Goal: Task Accomplishment & Management: Manage account settings

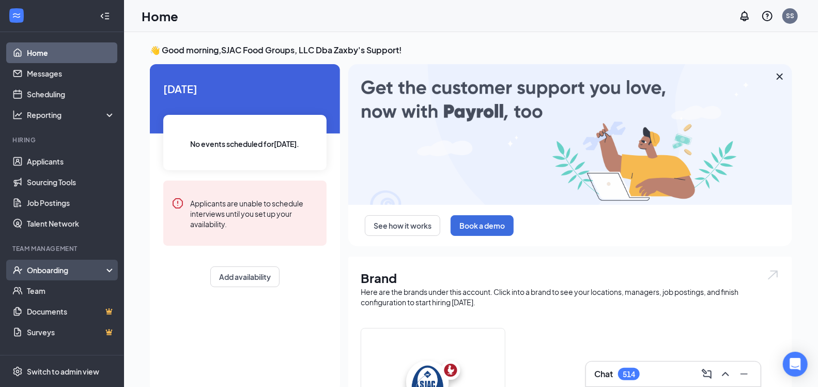
click at [77, 270] on div "Onboarding" at bounding box center [67, 270] width 80 height 10
click at [77, 271] on div "Onboarding" at bounding box center [67, 270] width 80 height 10
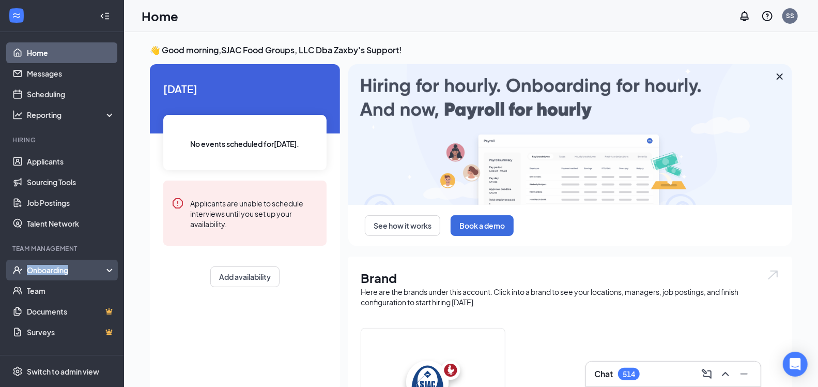
click at [83, 272] on div "Onboarding" at bounding box center [67, 270] width 80 height 10
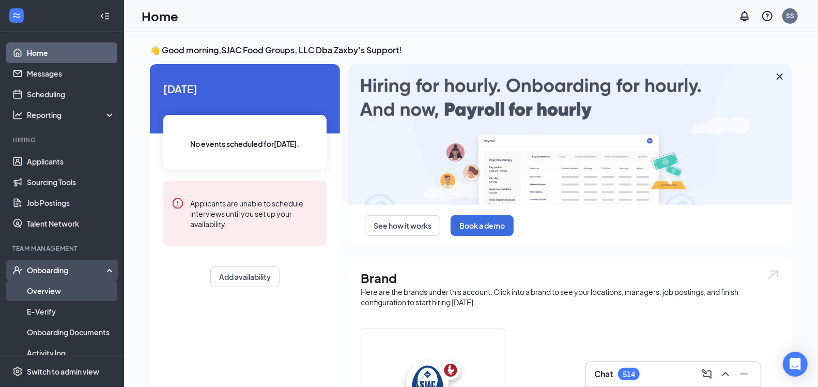
click at [76, 287] on link "Overview" at bounding box center [71, 290] width 88 height 21
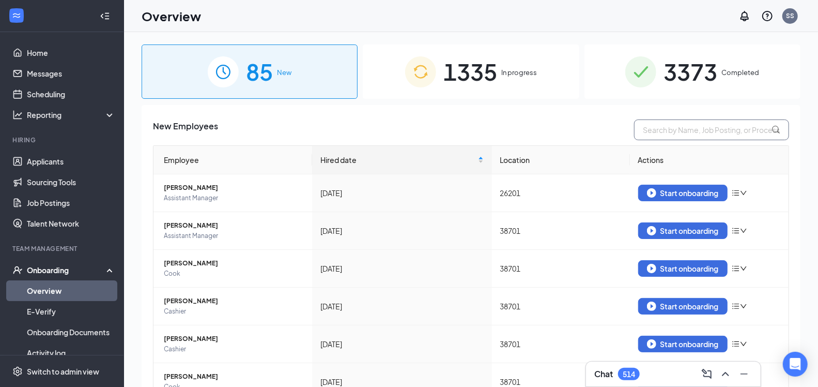
click at [698, 132] on input "text" at bounding box center [711, 129] width 155 height 21
paste input "Wentur Pierre"
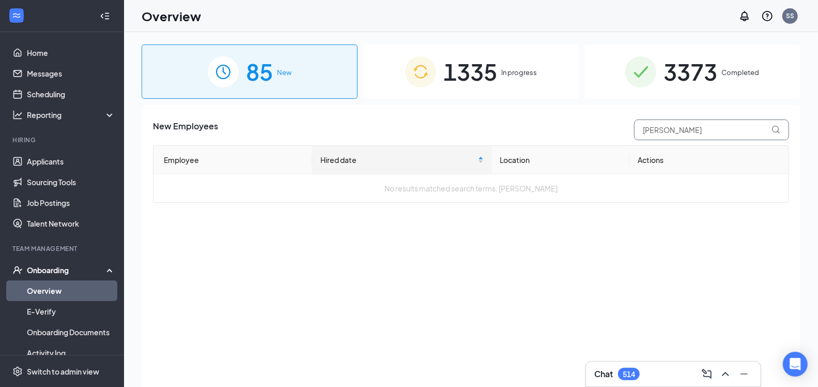
type input "Wentur Pierre"
click at [500, 76] on div "1335 In progress" at bounding box center [471, 71] width 216 height 54
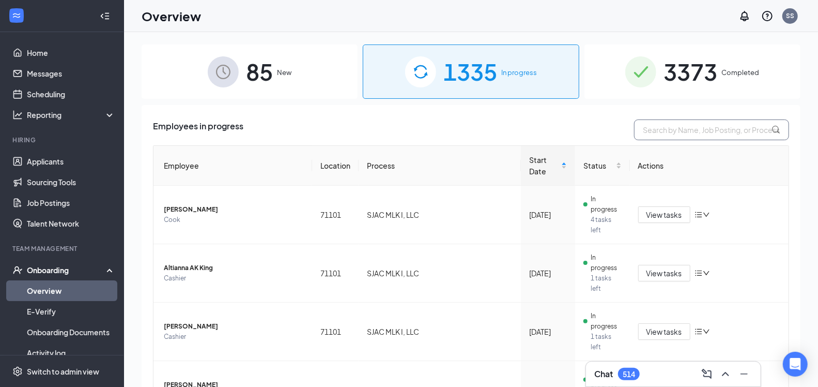
click at [690, 132] on input "text" at bounding box center [711, 129] width 155 height 21
paste input "Wentur Pierre"
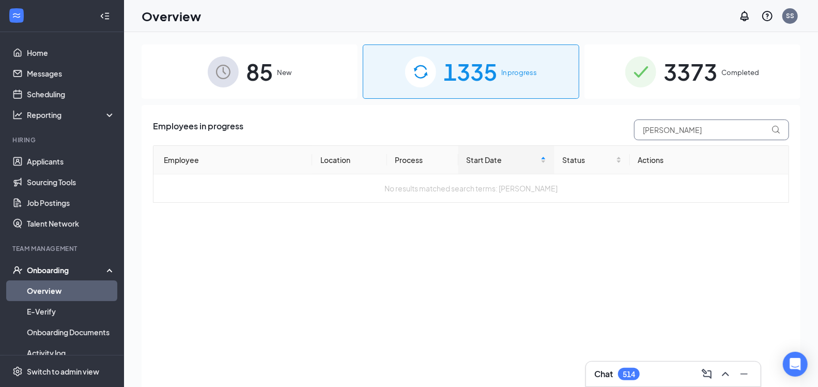
click at [645, 130] on input "Wentur Pierre" at bounding box center [711, 129] width 155 height 21
type input "Wentur Pierre"
click at [692, 72] on span "3373" at bounding box center [691, 72] width 54 height 36
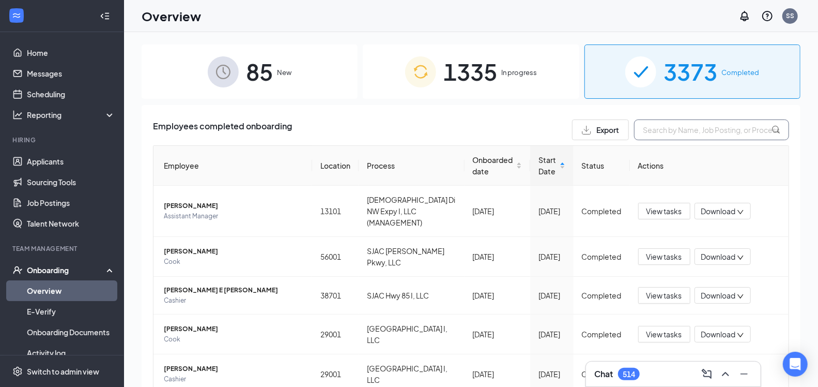
paste input "Wentur Pierre"
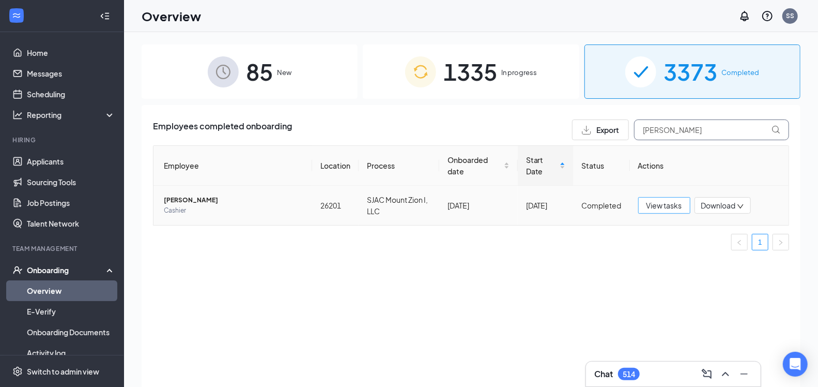
type input "Wentur Pierre"
click at [661, 206] on span "View tasks" at bounding box center [665, 204] width 36 height 11
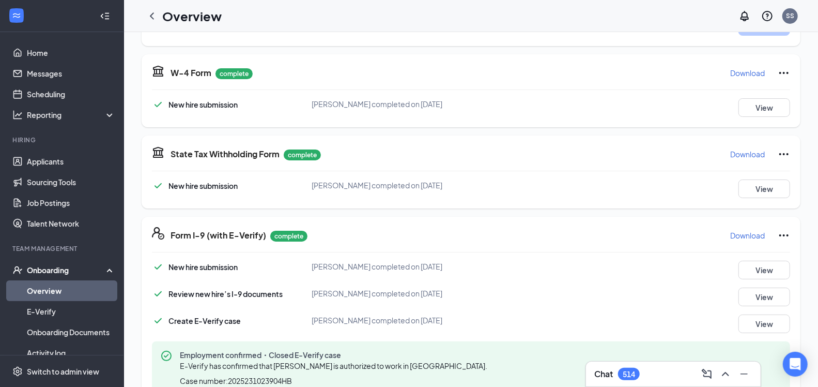
scroll to position [358, 0]
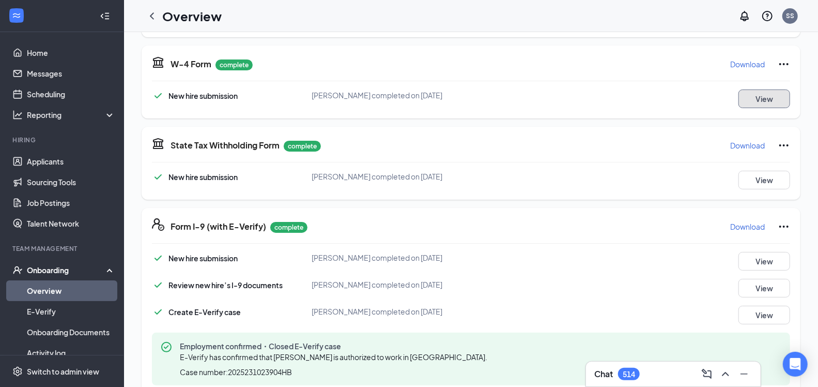
click at [743, 96] on button "View" at bounding box center [765, 98] width 52 height 19
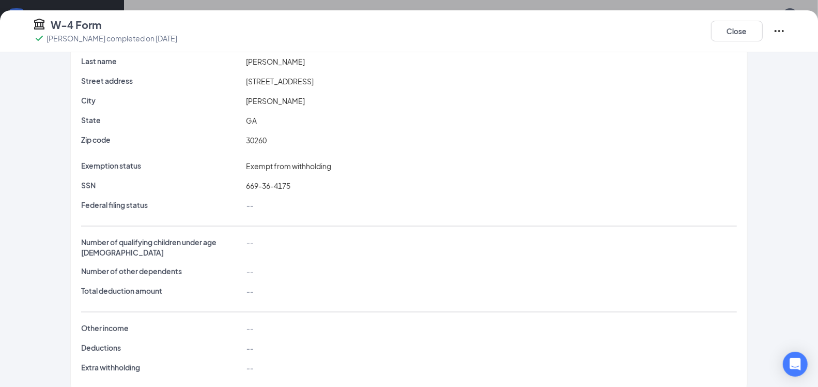
scroll to position [88, 0]
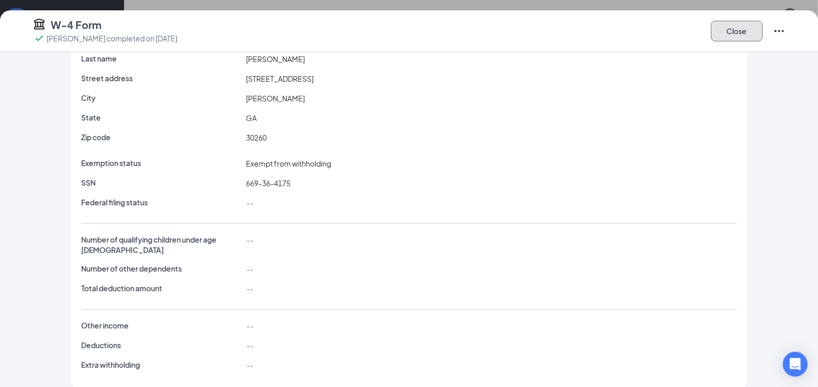
click at [736, 32] on button "Close" at bounding box center [737, 31] width 52 height 21
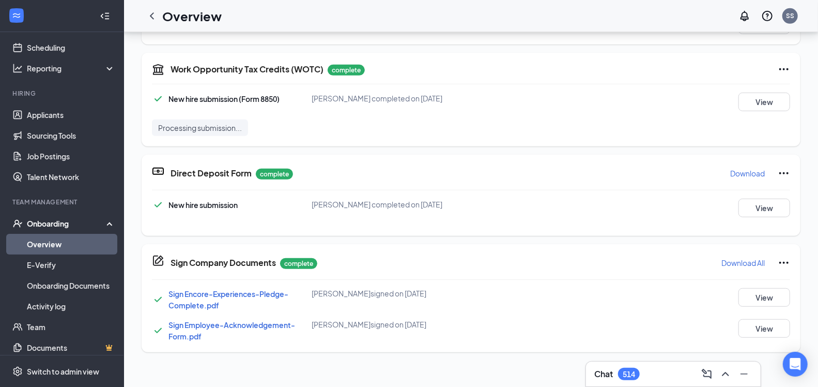
scroll to position [92, 0]
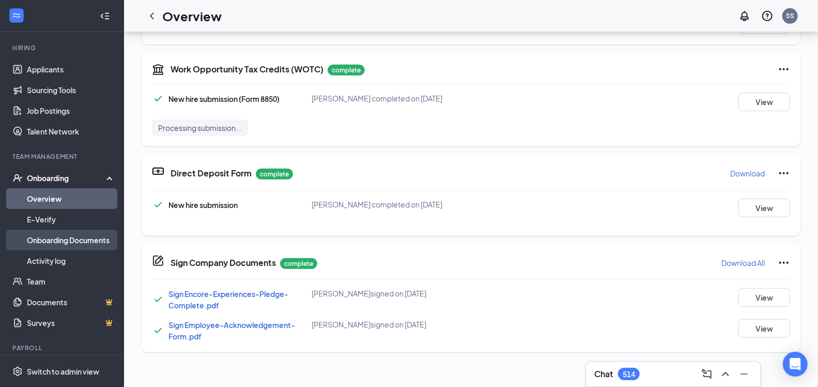
click at [81, 239] on link "Onboarding Documents" at bounding box center [71, 239] width 88 height 21
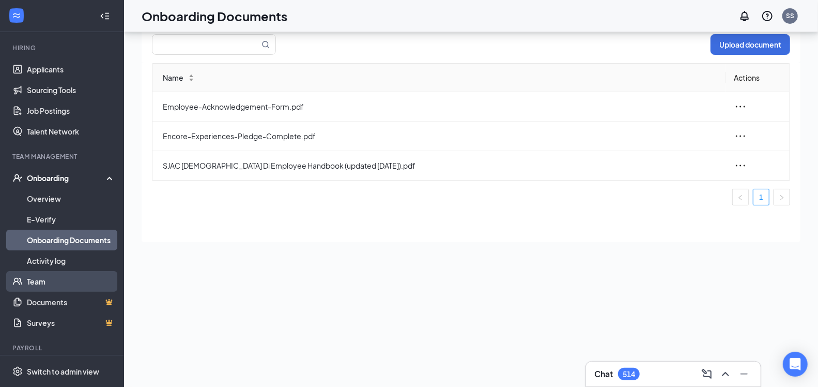
click at [66, 275] on link "Team" at bounding box center [71, 281] width 88 height 21
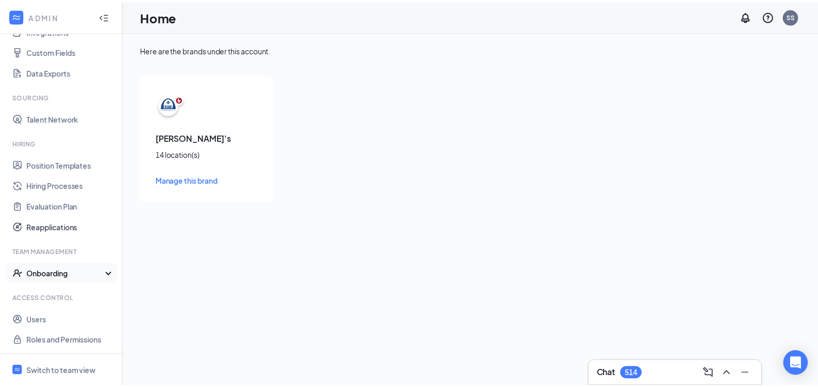
scroll to position [131, 0]
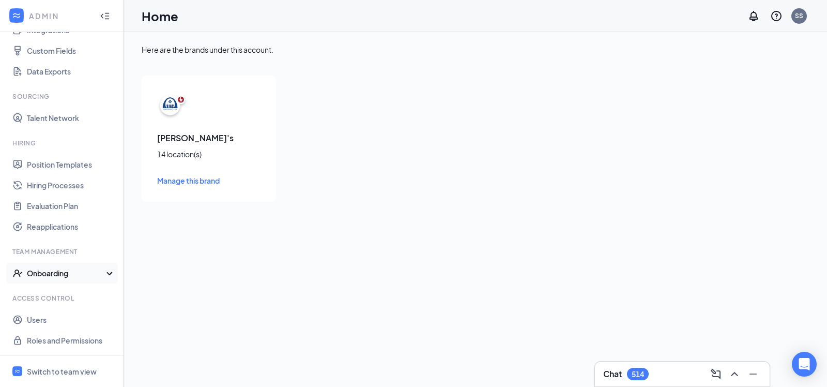
click at [76, 278] on div "Onboarding" at bounding box center [62, 273] width 124 height 21
click at [82, 290] on link "Onboarding Processes" at bounding box center [71, 293] width 88 height 21
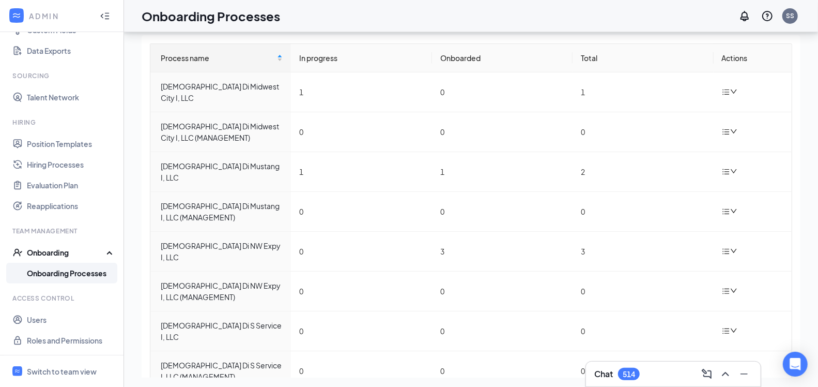
scroll to position [47, 0]
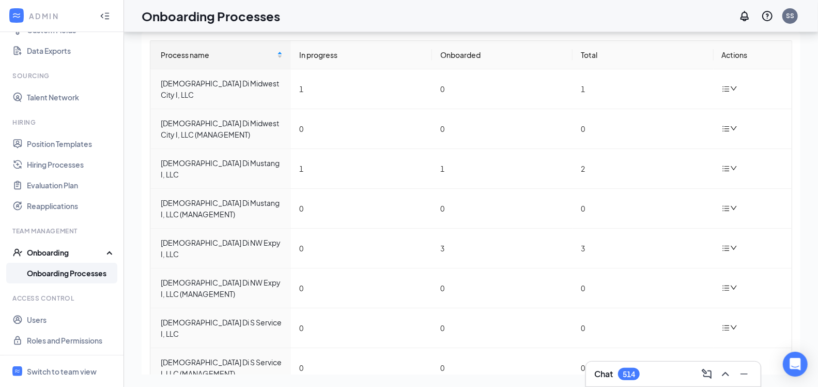
click at [97, 255] on div "Onboarding" at bounding box center [67, 252] width 80 height 10
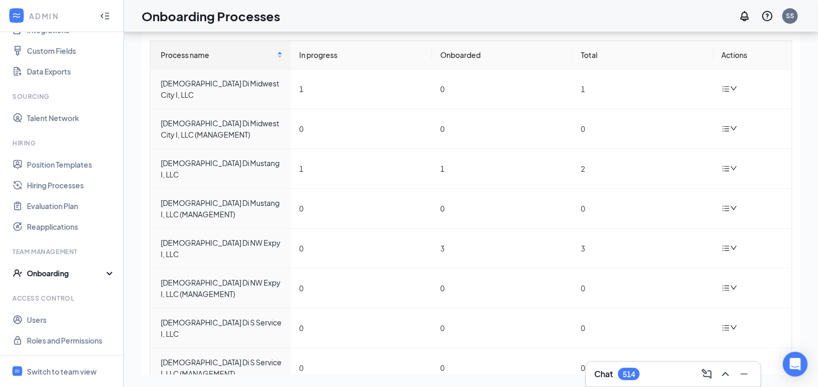
scroll to position [131, 0]
click at [82, 271] on div "Onboarding" at bounding box center [67, 273] width 80 height 10
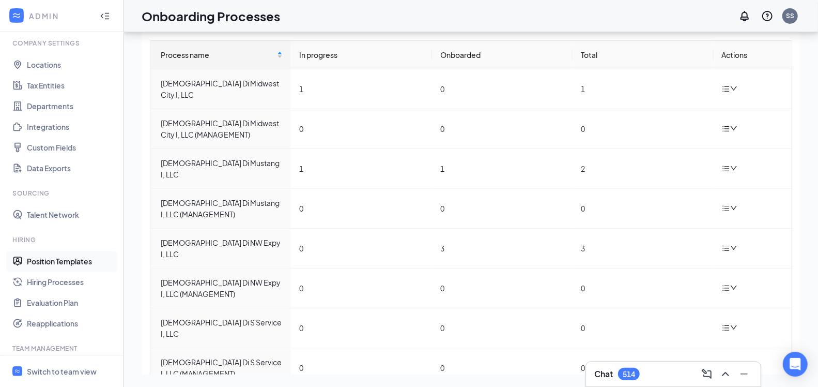
scroll to position [34, 0]
click at [57, 123] on link "Integrations" at bounding box center [71, 127] width 88 height 21
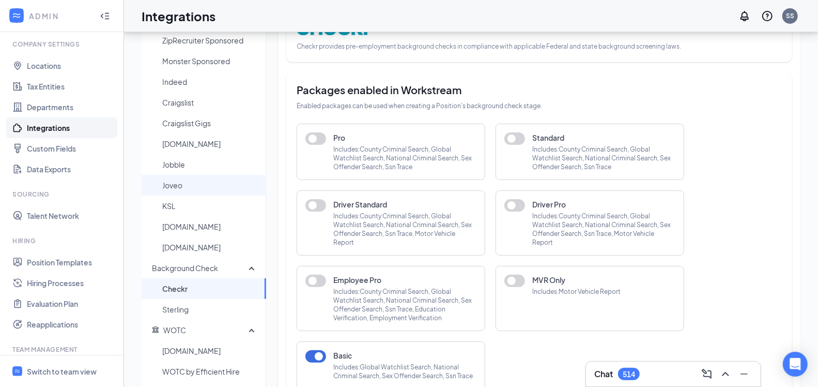
scroll to position [95, 0]
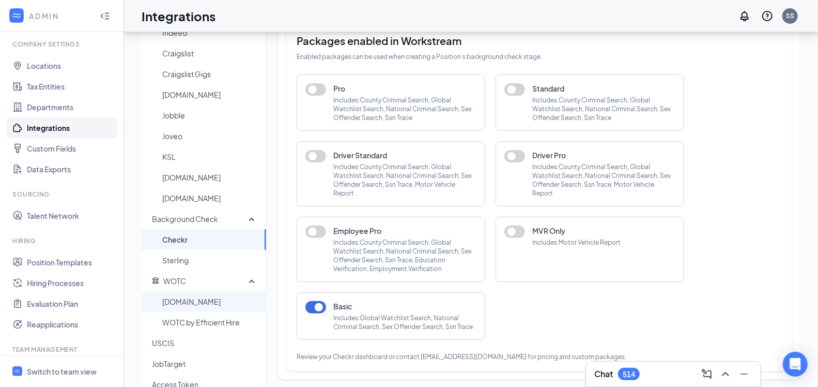
click at [232, 298] on span "WOTC.com" at bounding box center [210, 301] width 96 height 21
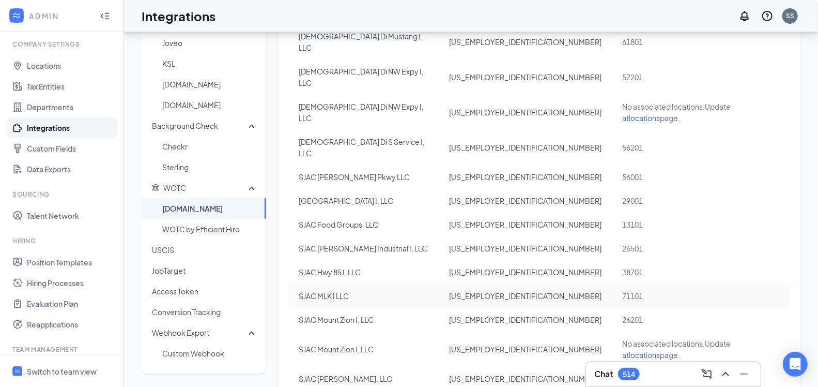
scroll to position [193, 0]
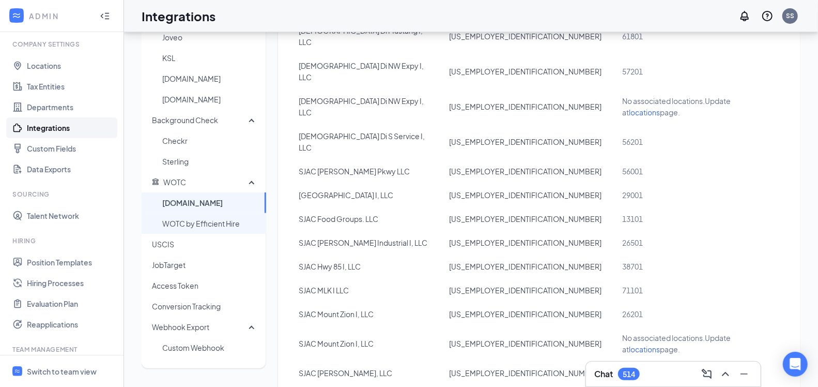
click at [220, 222] on span "WOTC by Efficient Hire" at bounding box center [210, 223] width 96 height 21
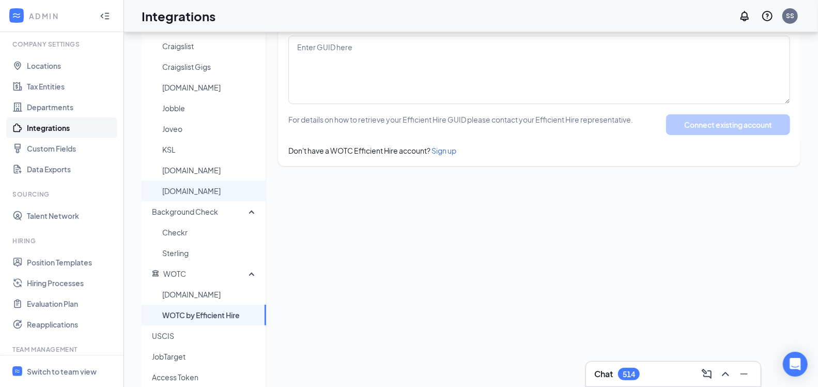
scroll to position [109, 0]
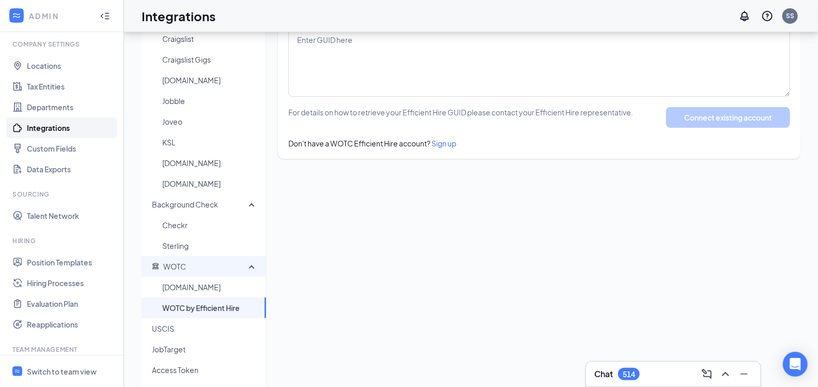
click at [195, 265] on span "WOTC" at bounding box center [200, 266] width 97 height 21
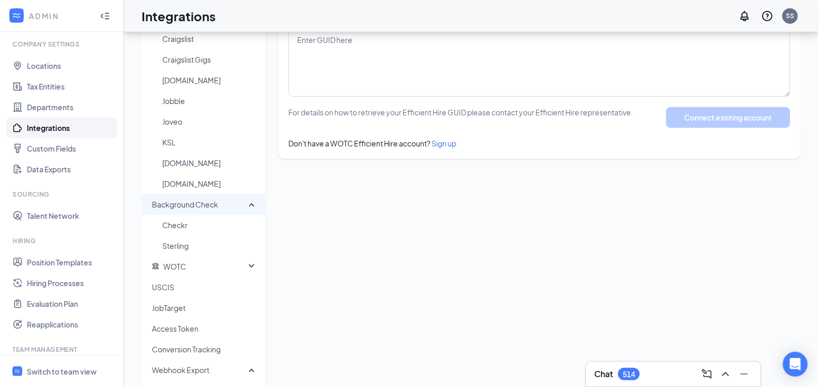
click at [252, 203] on icon at bounding box center [254, 203] width 8 height 0
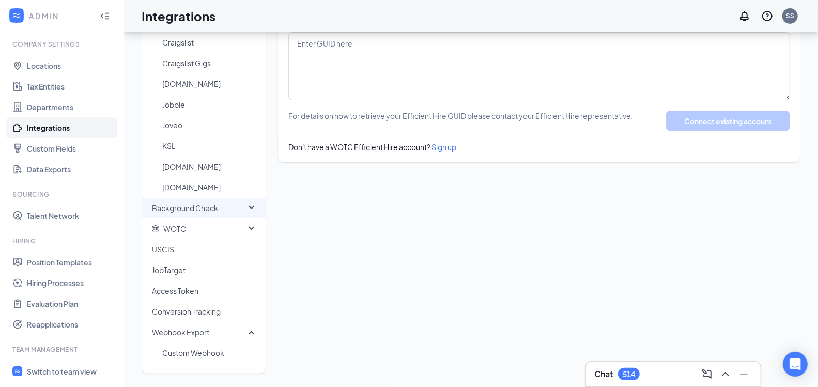
scroll to position [105, 0]
click at [251, 228] on icon at bounding box center [254, 228] width 8 height 0
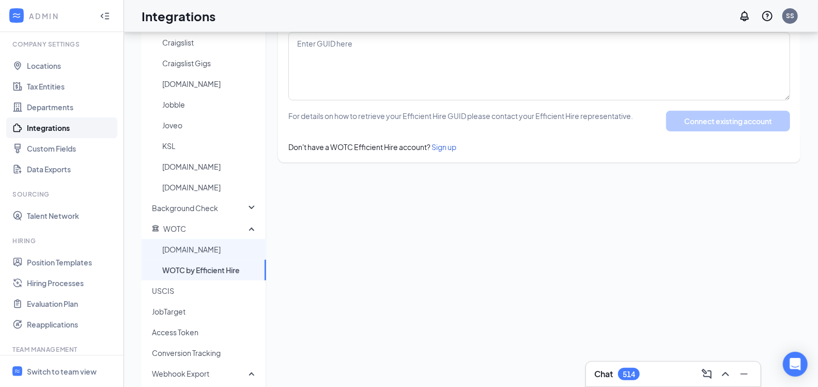
click at [235, 244] on span "WOTC.com" at bounding box center [210, 249] width 96 height 21
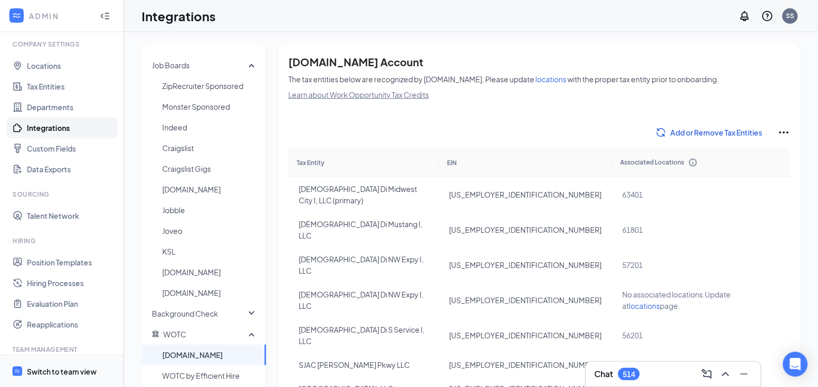
click at [83, 368] on div "Switch to team view" at bounding box center [62, 371] width 70 height 10
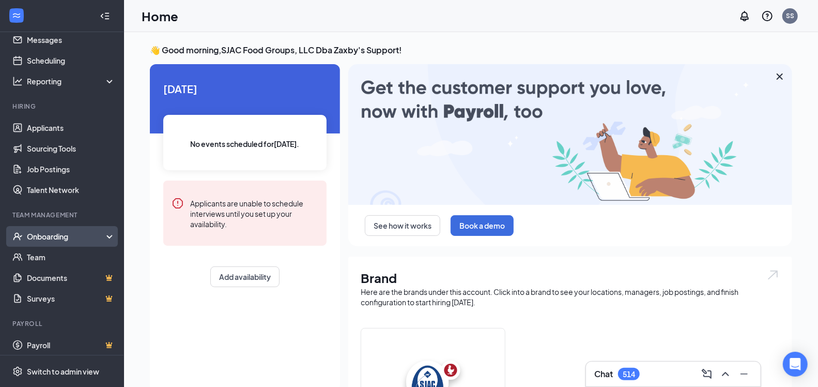
click at [99, 234] on div "Onboarding" at bounding box center [62, 236] width 124 height 21
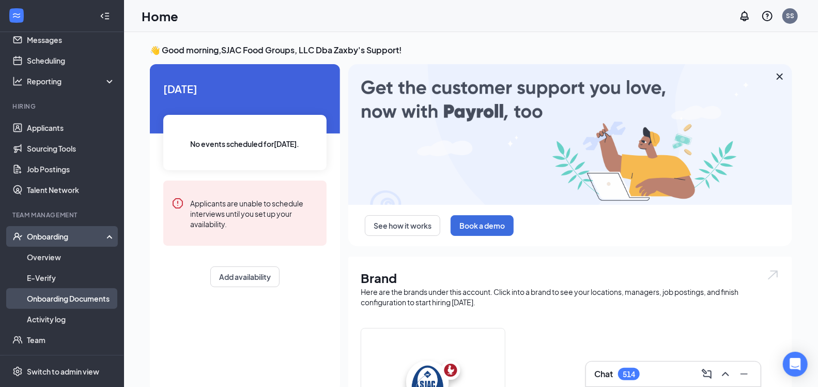
click at [97, 295] on link "Onboarding Documents" at bounding box center [71, 298] width 88 height 21
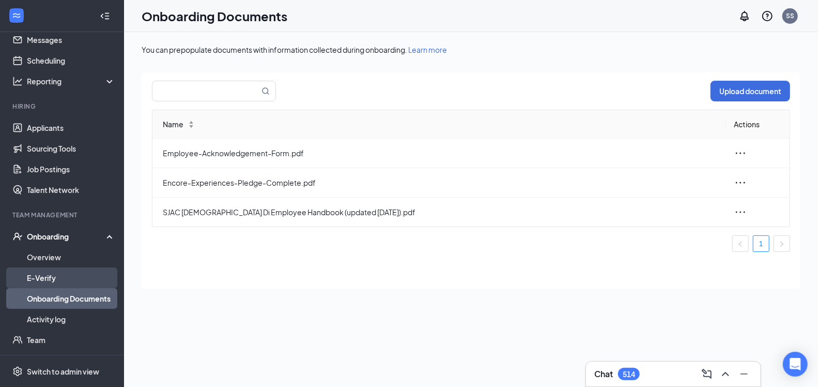
click at [91, 282] on link "E-Verify" at bounding box center [71, 277] width 88 height 21
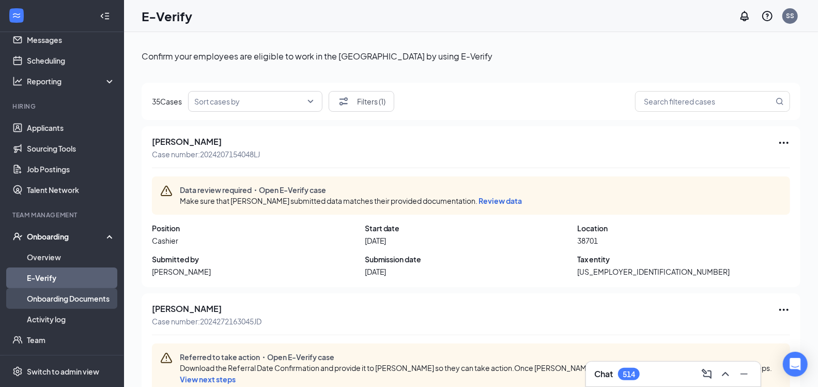
click at [74, 303] on link "Onboarding Documents" at bounding box center [71, 298] width 88 height 21
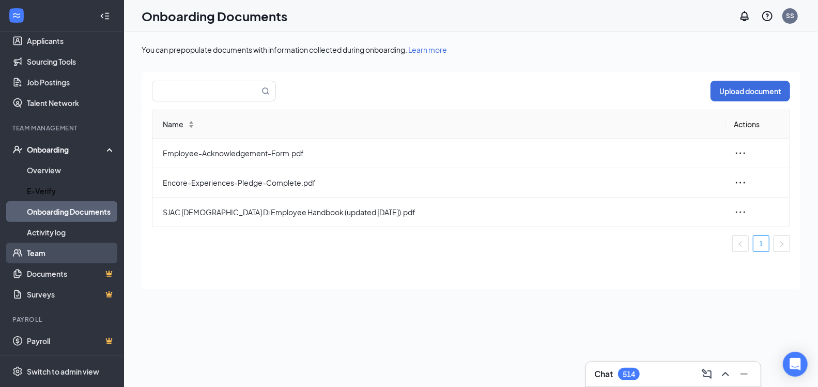
scroll to position [121, 0]
click at [73, 273] on link "Documents" at bounding box center [71, 273] width 88 height 21
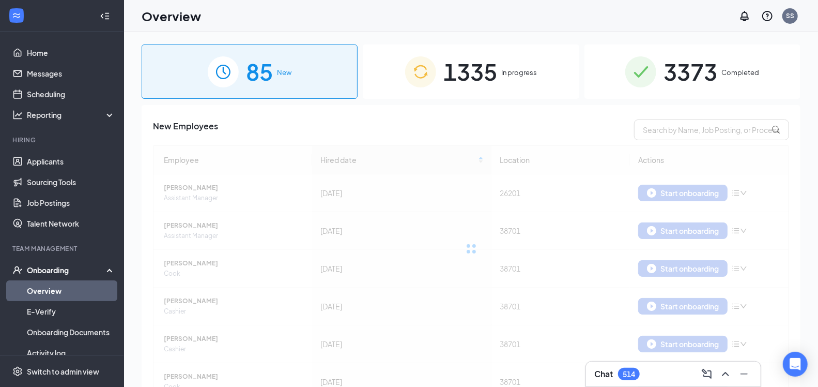
click at [702, 71] on span "3373" at bounding box center [691, 72] width 54 height 36
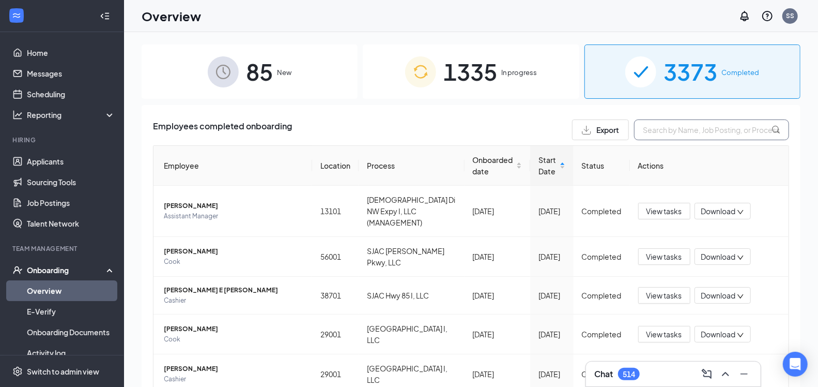
paste input "Wentur Pierre"
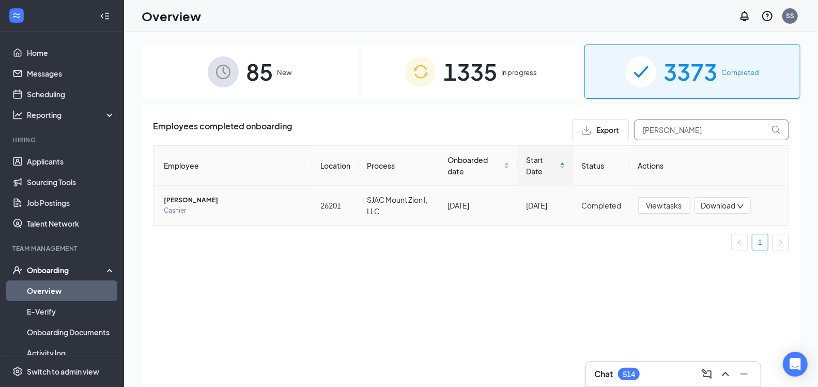
type input "Wentur Pierre"
click at [192, 198] on span "Wentur Pierre" at bounding box center [234, 200] width 140 height 10
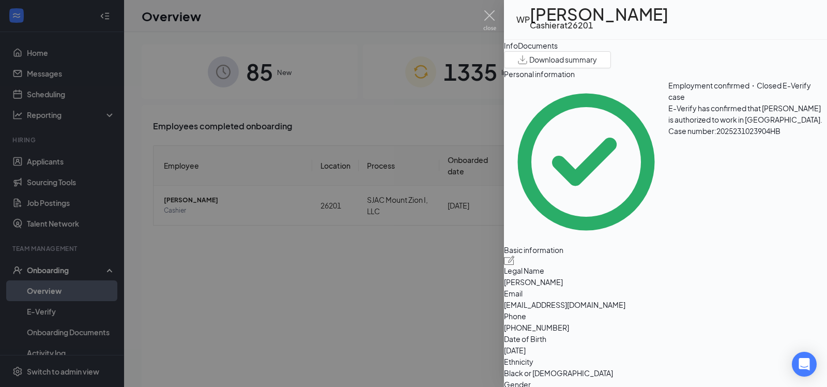
click at [558, 51] on div "Documents" at bounding box center [538, 45] width 40 height 11
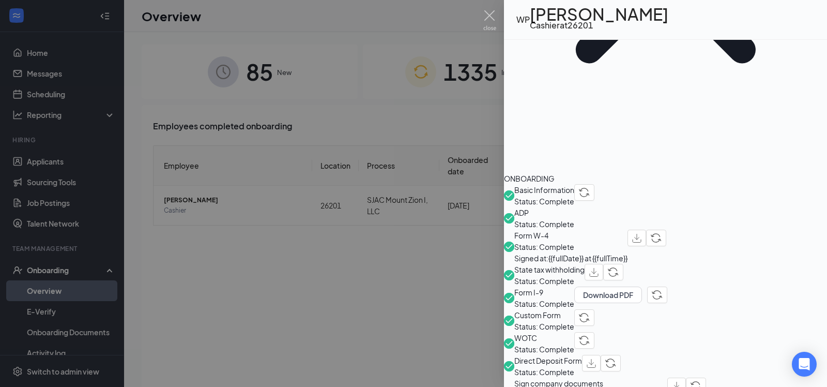
scroll to position [241, 0]
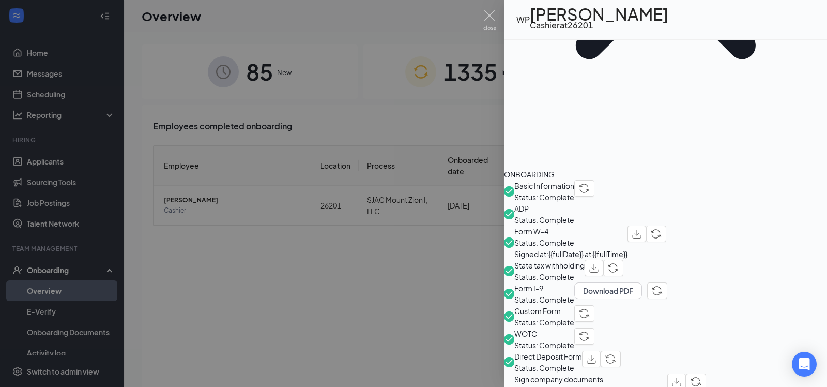
scroll to position [301, 0]
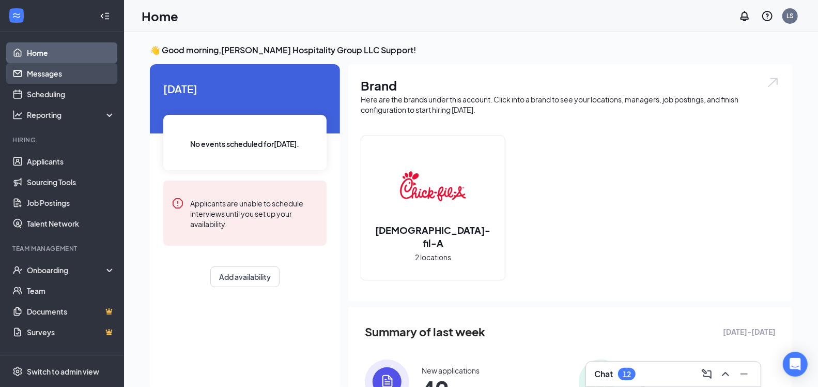
click at [63, 77] on link "Messages" at bounding box center [71, 73] width 88 height 21
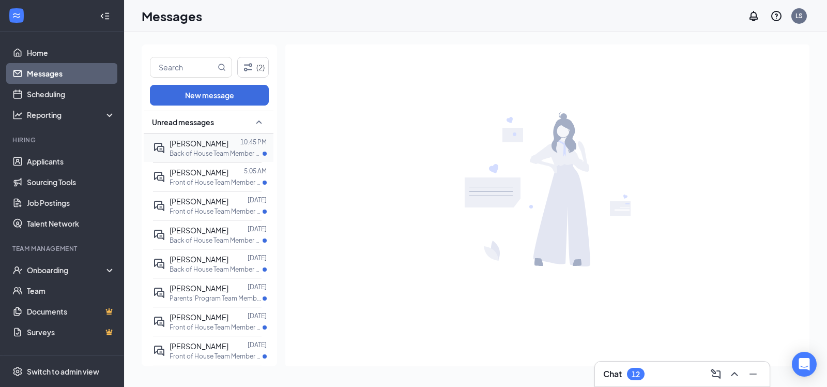
click at [202, 144] on span "[PERSON_NAME]" at bounding box center [199, 143] width 59 height 9
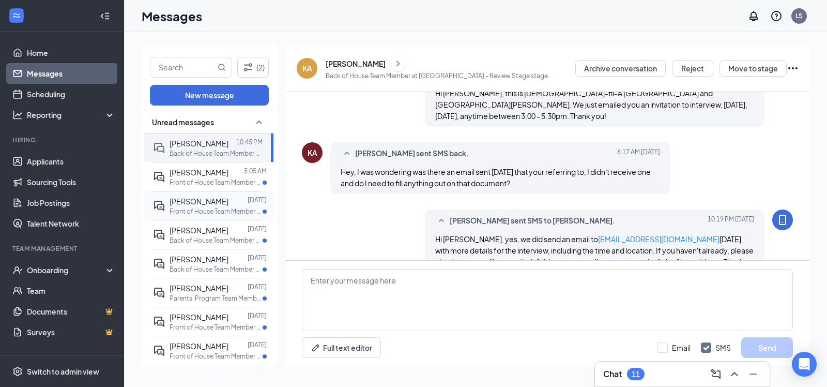
scroll to position [146, 0]
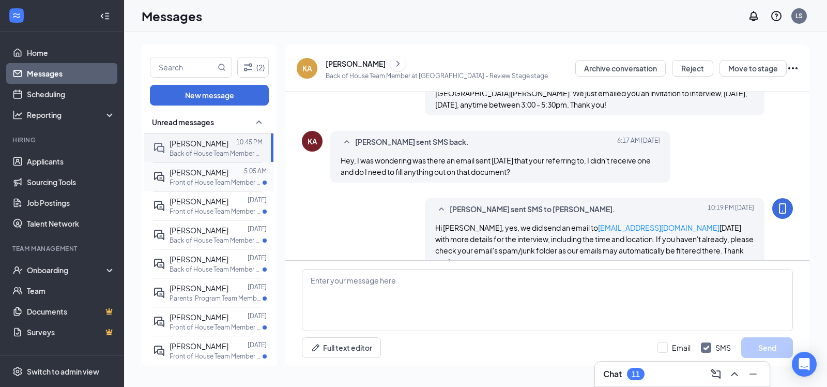
click at [192, 167] on span "[PERSON_NAME]" at bounding box center [199, 171] width 59 height 9
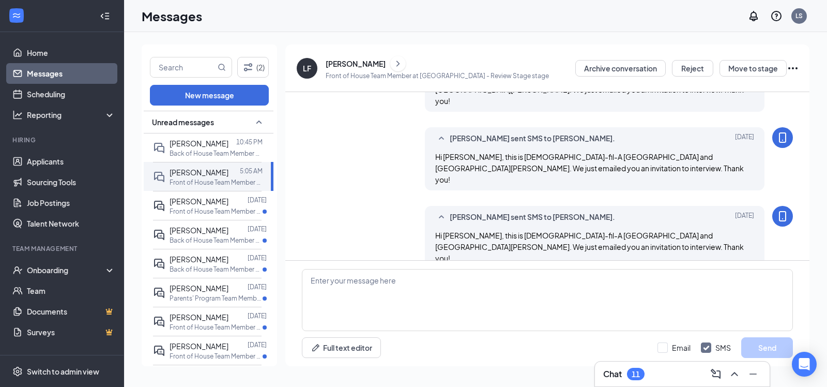
scroll to position [456, 0]
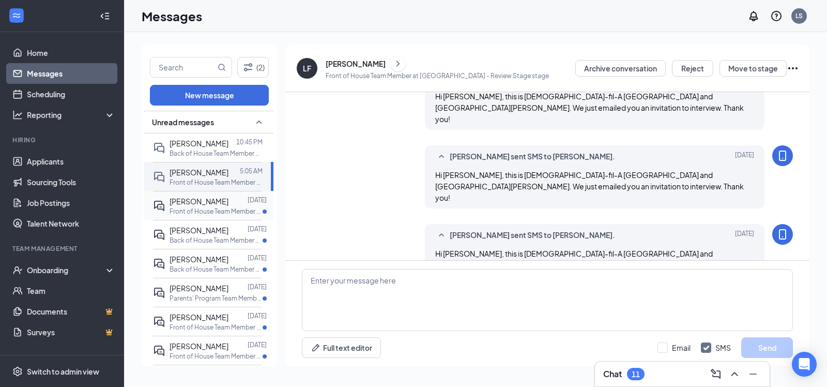
click at [208, 205] on div "[PERSON_NAME]" at bounding box center [199, 200] width 59 height 11
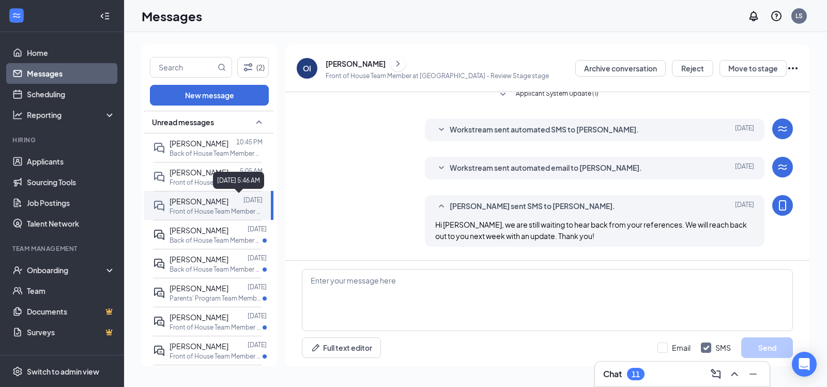
scroll to position [725, 0]
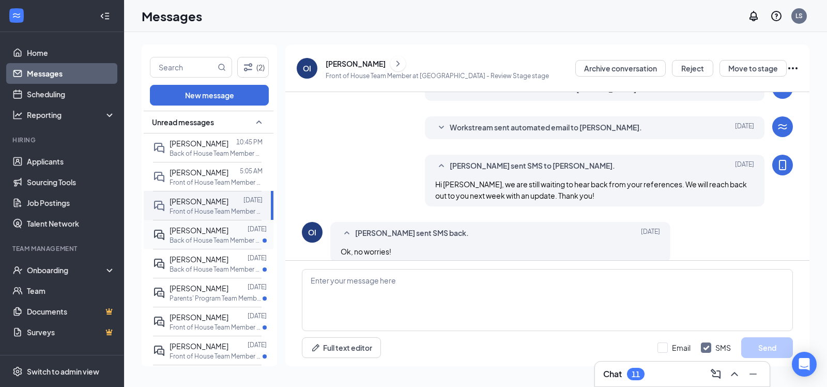
click at [200, 236] on p "Back of House Team Member at [GEOGRAPHIC_DATA]" at bounding box center [216, 240] width 93 height 9
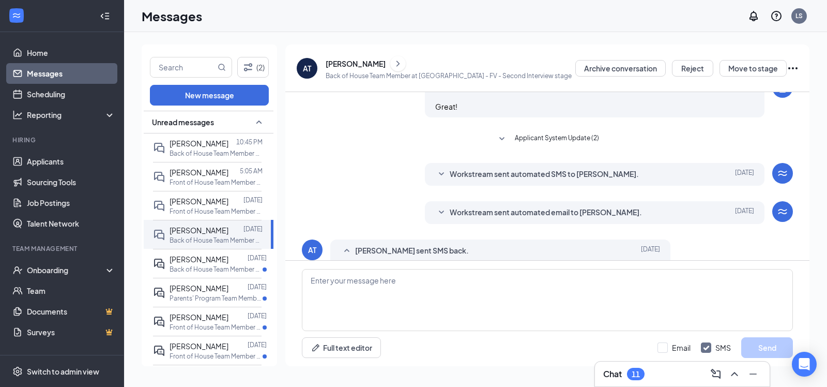
scroll to position [427, 0]
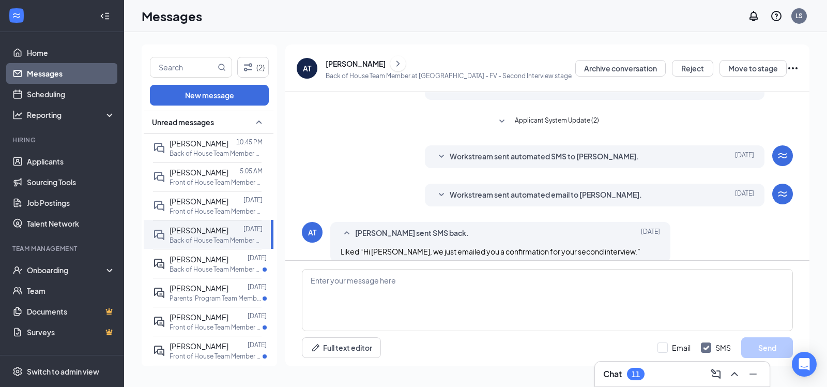
click at [436, 150] on icon "SmallChevronDown" at bounding box center [441, 156] width 12 height 12
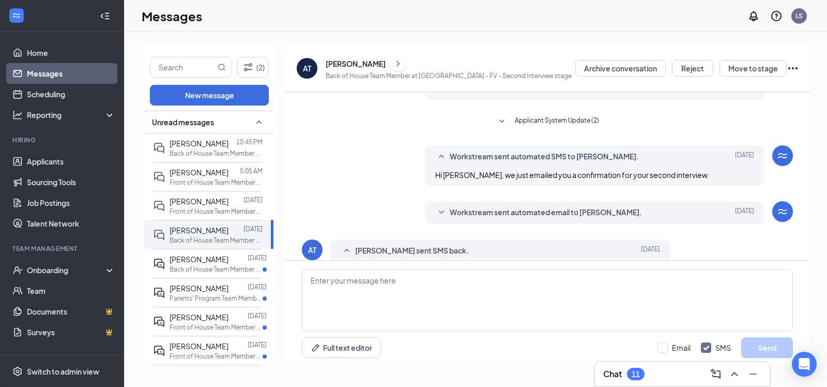
click at [437, 206] on icon "SmallChevronDown" at bounding box center [441, 212] width 12 height 12
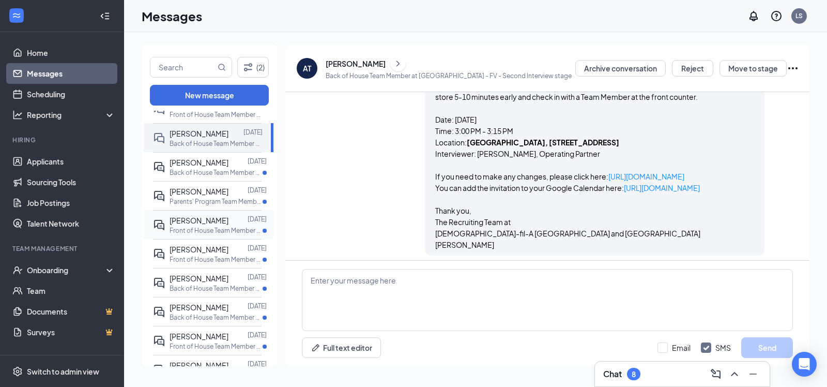
scroll to position [125, 0]
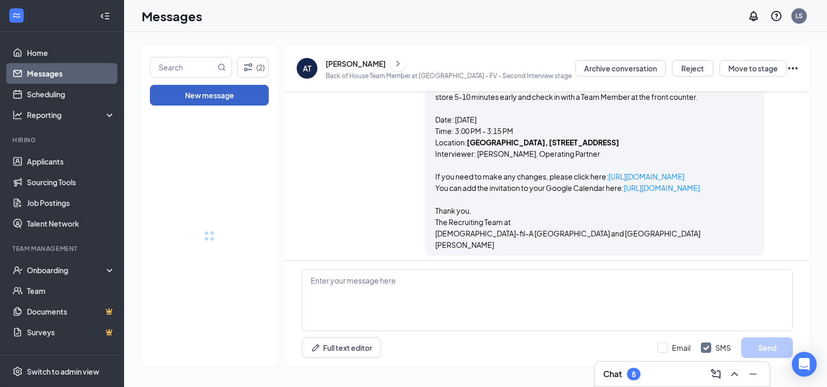
click at [220, 95] on button "New message" at bounding box center [209, 95] width 119 height 21
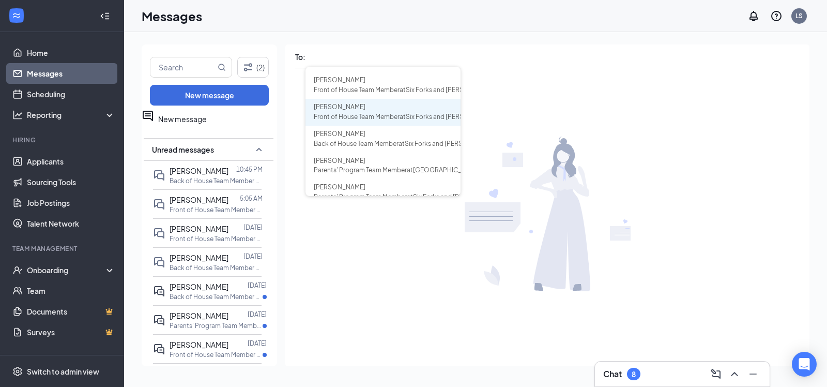
scroll to position [170, 0]
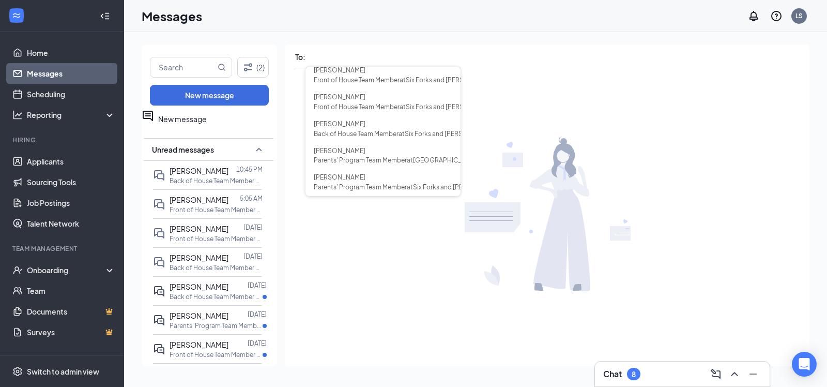
click at [224, 32] on div "(2) New message New message Unread messages Khari Andrews 10:45 PM Back of Hous…" at bounding box center [475, 209] width 703 height 355
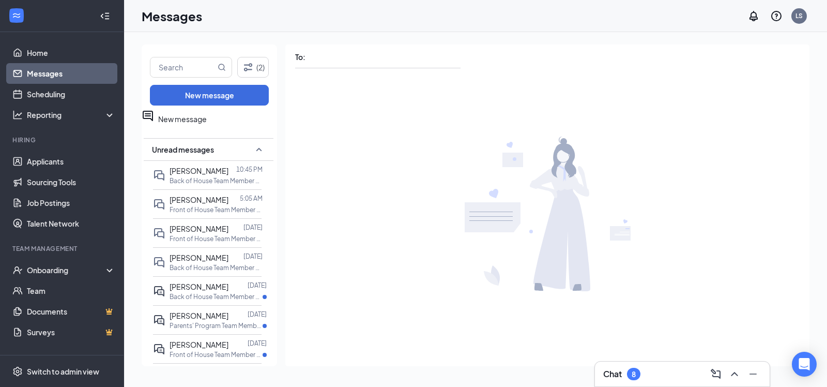
click at [279, 121] on icon "TrashOutline" at bounding box center [283, 116] width 9 height 10
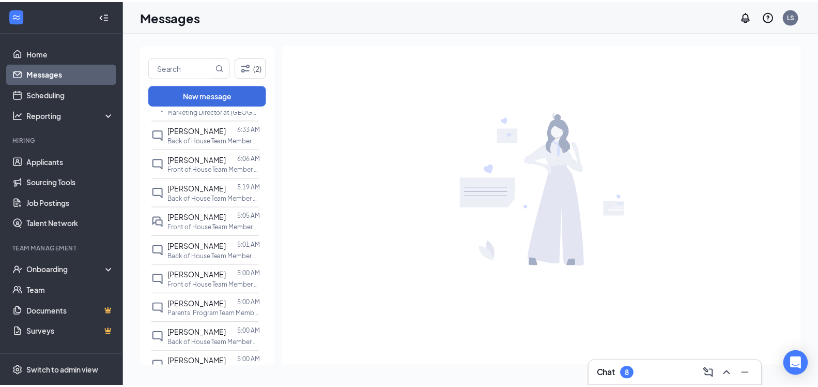
scroll to position [0, 0]
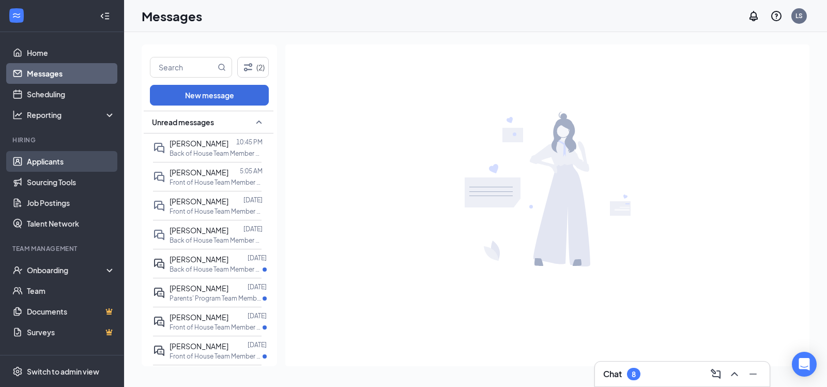
click at [55, 164] on link "Applicants" at bounding box center [71, 161] width 88 height 21
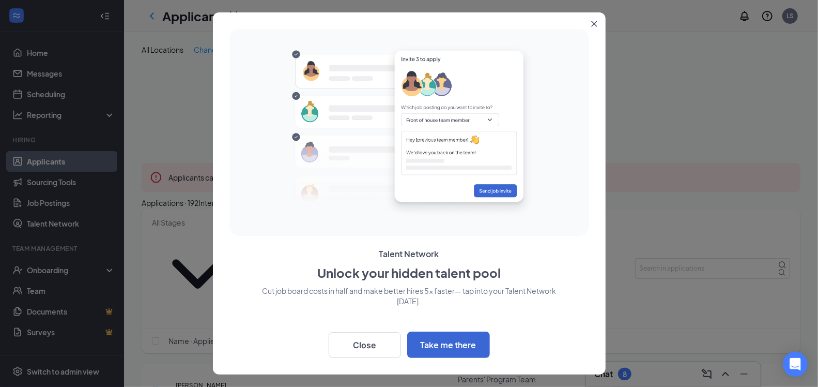
click at [157, 386] on input "checkbox" at bounding box center [155, 390] width 7 height 7
checkbox input "true"
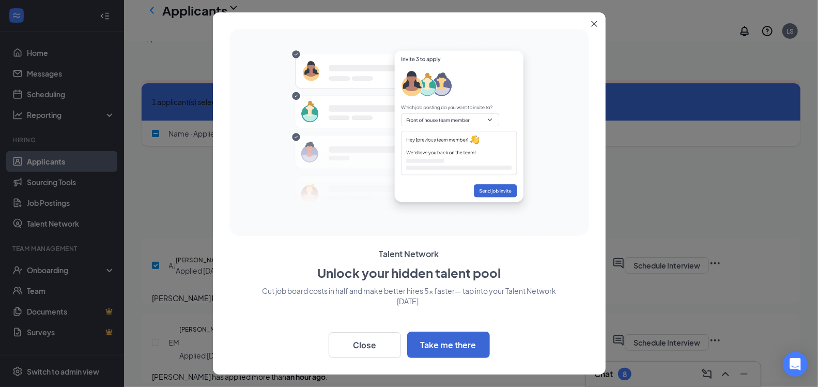
scroll to position [159, 0]
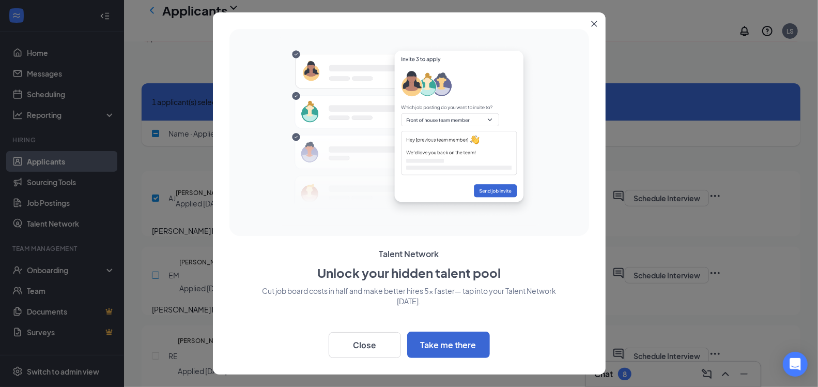
click at [155, 271] on input "checkbox" at bounding box center [155, 274] width 7 height 7
checkbox input "true"
click at [151, 325] on div "RE Reuel Enerio Applied Today 11:37 AM Application - Part B Marketing Director …" at bounding box center [471, 361] width 659 height 72
click at [323, 108] on button "Actions" at bounding box center [300, 101] width 103 height 21
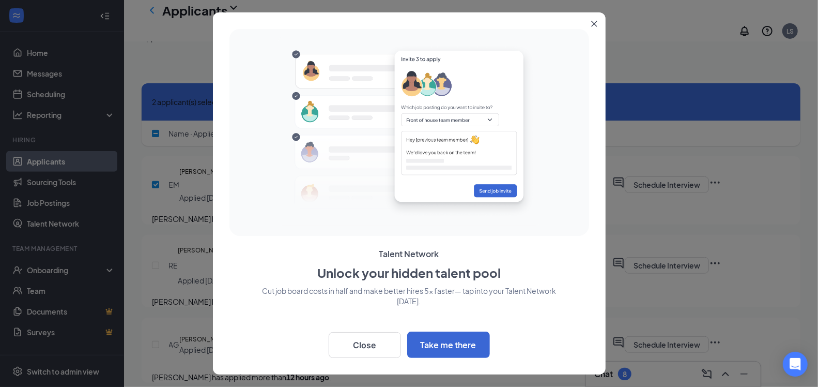
click at [602, 43] on div "Applications · 192 Interviews · 49 Offers and hires · 47" at bounding box center [471, 37] width 659 height 11
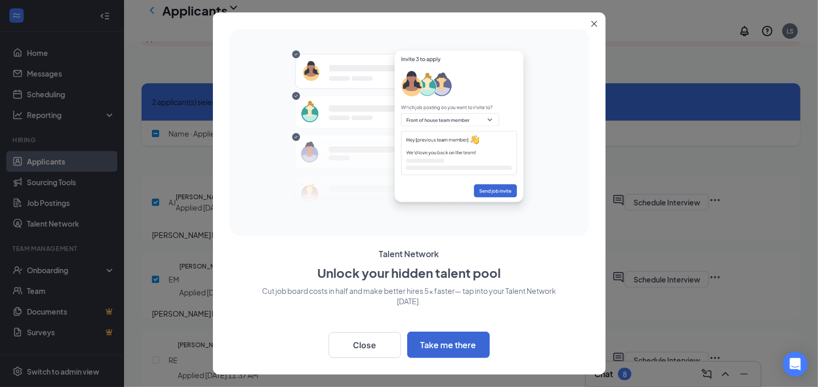
scroll to position [0, 0]
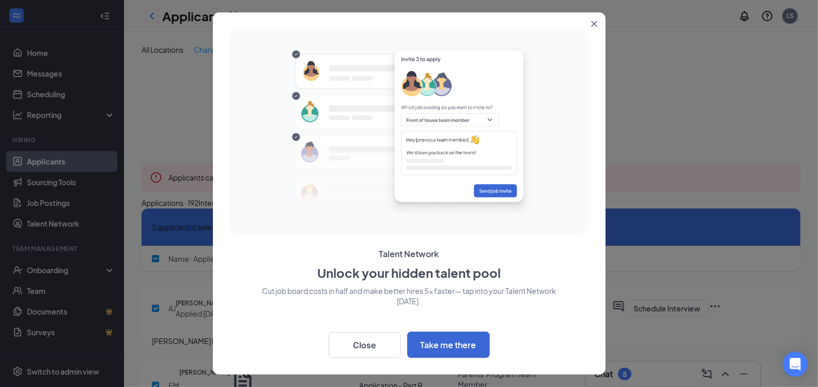
click at [591, 26] on icon "Close" at bounding box center [594, 24] width 6 height 6
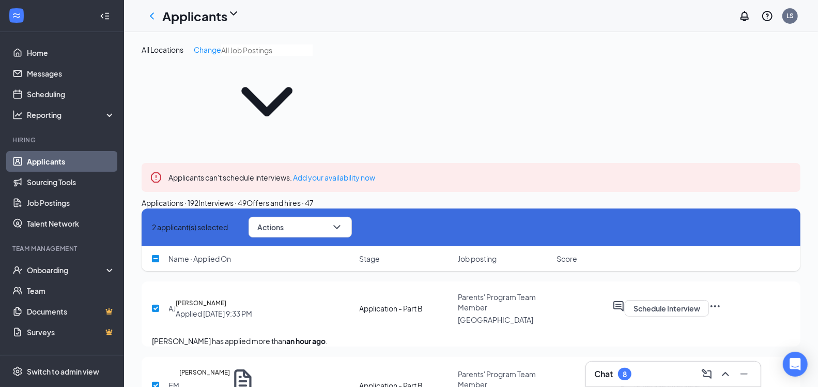
click at [795, 174] on icon "Cross" at bounding box center [798, 177] width 6 height 6
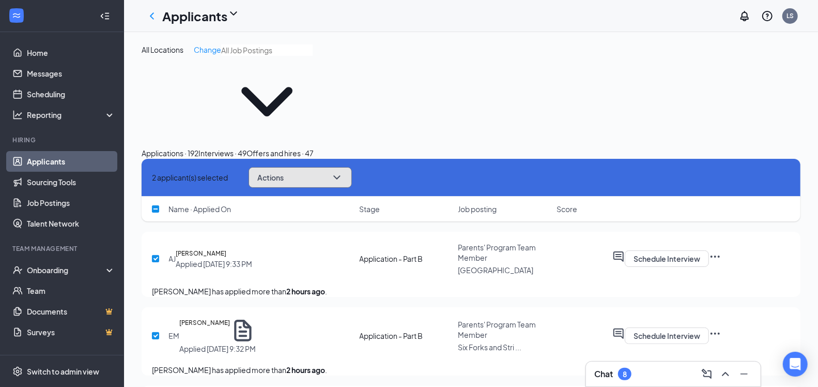
click at [343, 171] on icon "ChevronDown" at bounding box center [337, 177] width 12 height 12
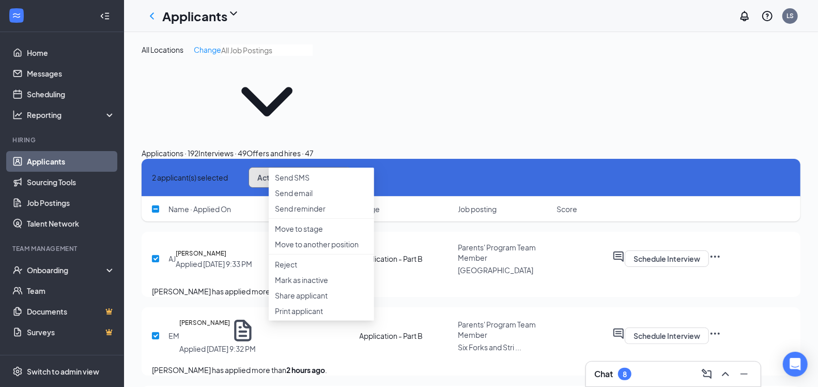
click at [343, 171] on icon "ChevronDown" at bounding box center [337, 177] width 12 height 12
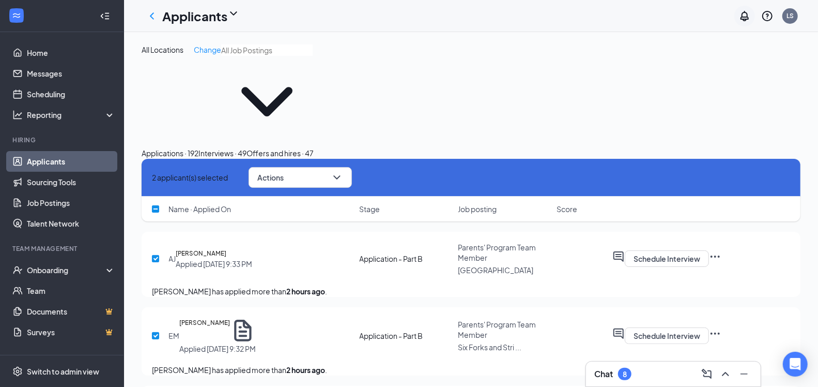
click at [741, 16] on icon "Notifications" at bounding box center [745, 16] width 12 height 12
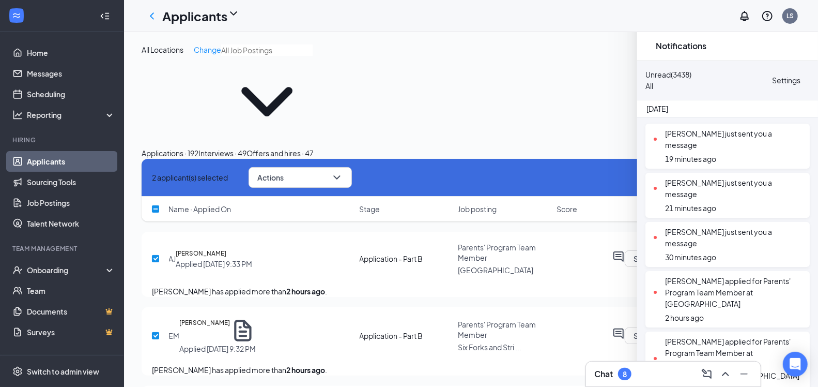
click at [772, 79] on div "Settings" at bounding box center [786, 79] width 28 height 11
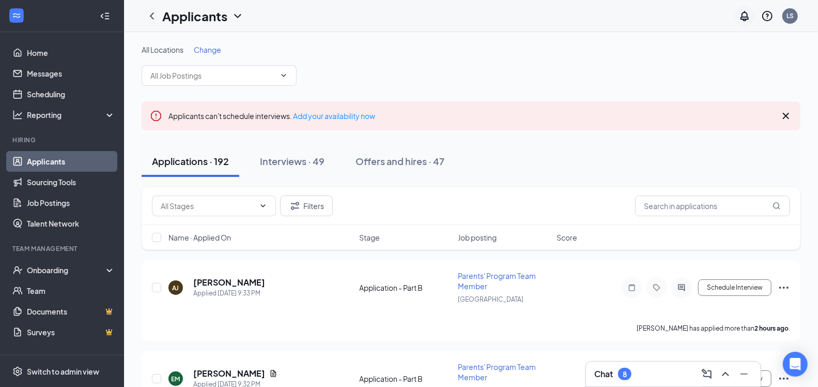
click at [742, 14] on icon "Notifications" at bounding box center [745, 16] width 12 height 12
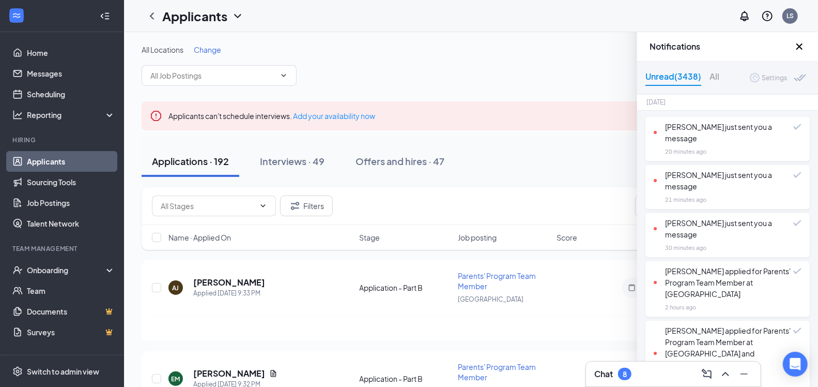
click at [753, 150] on div "20 minutes ago" at bounding box center [733, 151] width 136 height 10
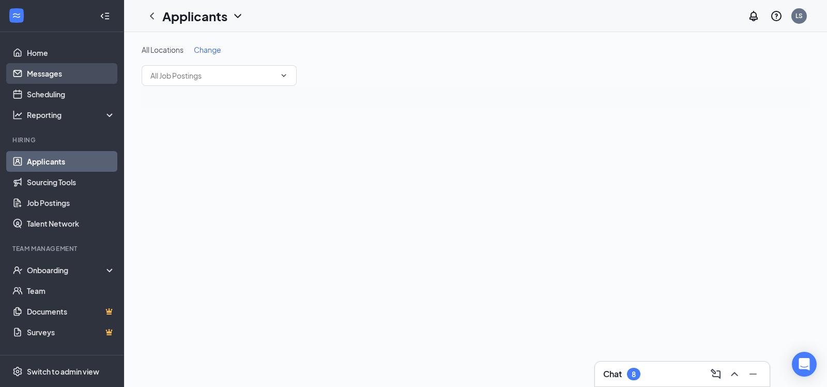
click at [84, 75] on link "Messages" at bounding box center [71, 73] width 88 height 21
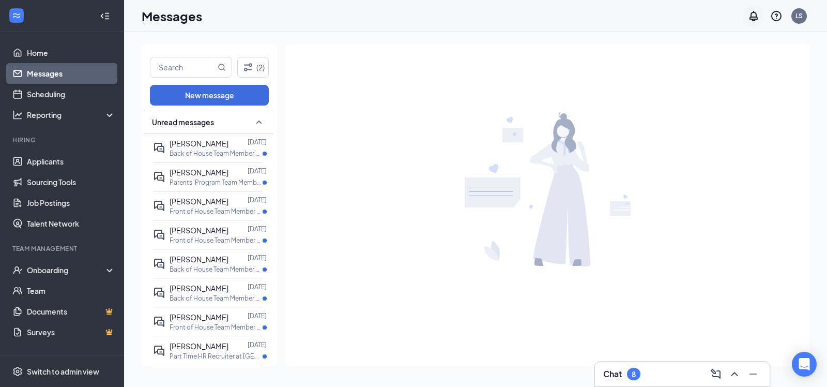
click at [757, 18] on icon "Notifications" at bounding box center [753, 16] width 8 height 10
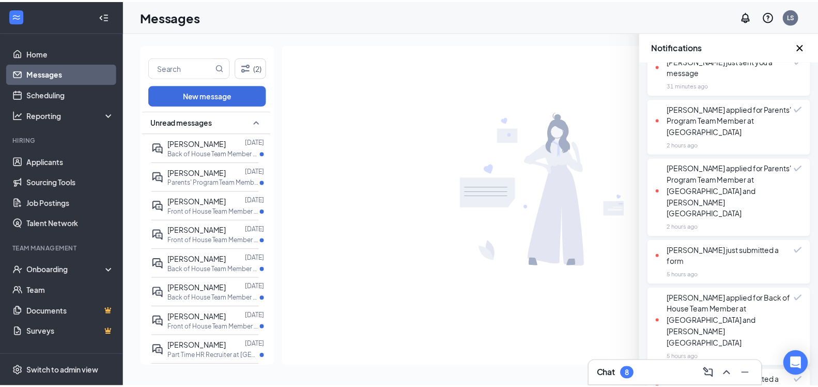
scroll to position [115, 0]
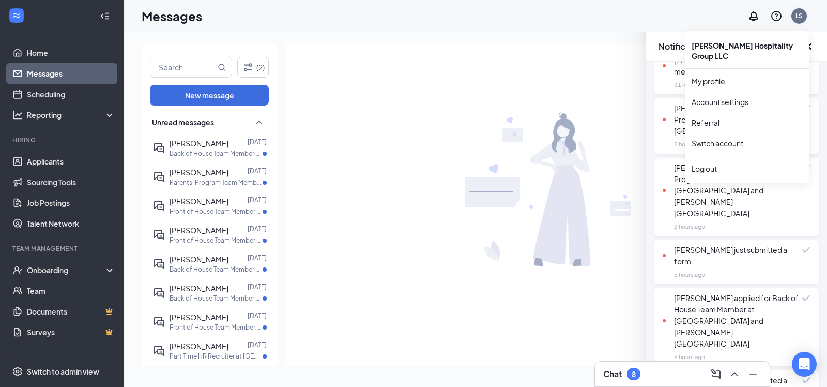
click at [803, 16] on div "LS" at bounding box center [799, 16] width 16 height 16
click at [737, 97] on link "Account settings" at bounding box center [748, 102] width 112 height 10
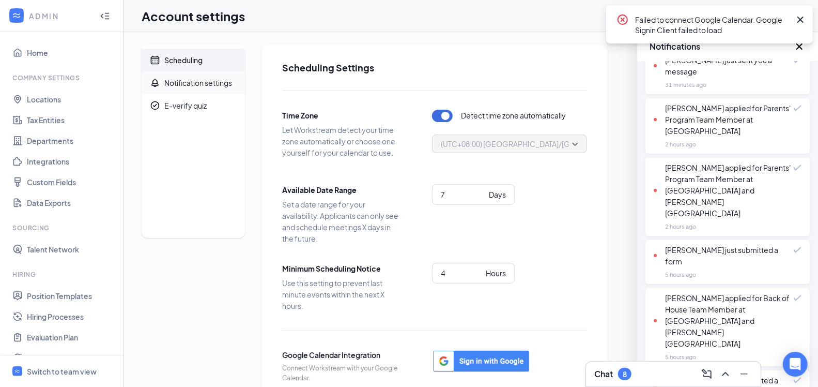
click at [212, 82] on div "Notification settings" at bounding box center [198, 83] width 68 height 10
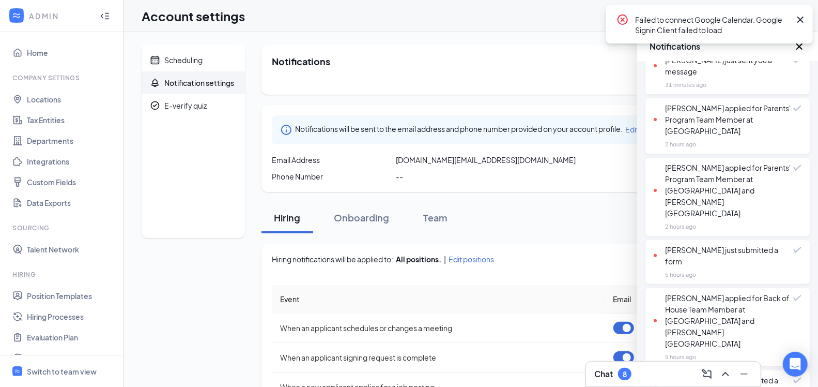
click at [238, 314] on div "Scheduling Notification settings E-verify quiz" at bounding box center [193, 331] width 103 height 574
click at [800, 18] on icon "Cross" at bounding box center [800, 19] width 12 height 12
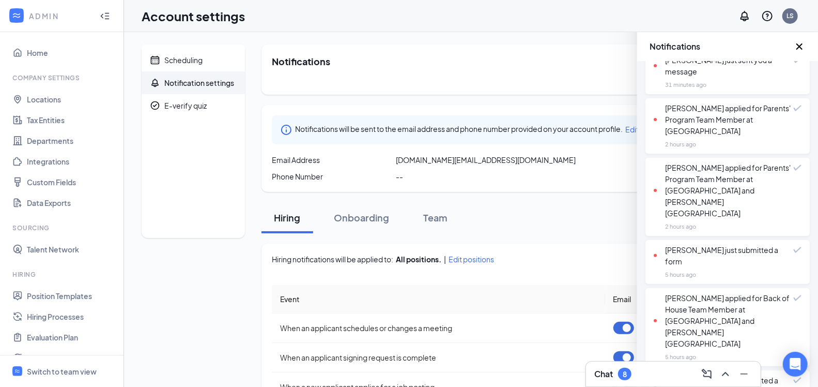
click at [800, 44] on icon "Cross" at bounding box center [799, 46] width 12 height 12
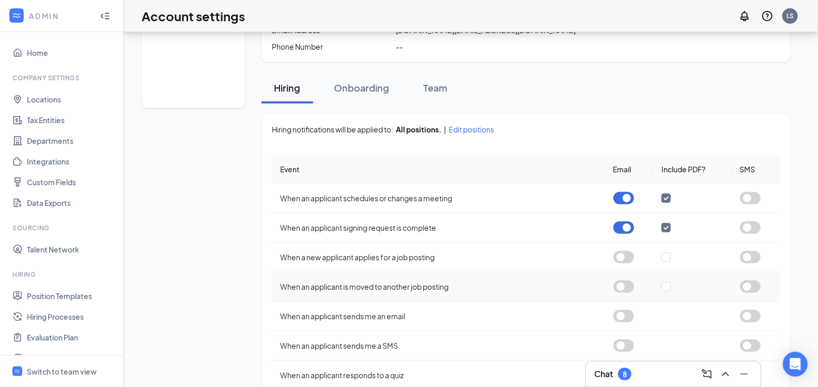
scroll to position [109, 0]
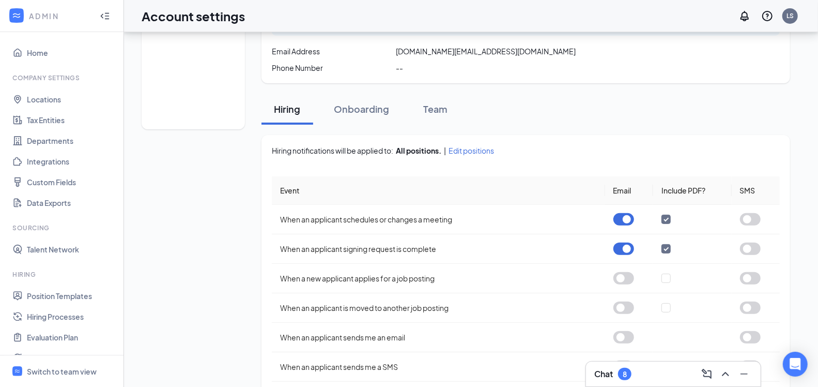
click at [363, 110] on div "Onboarding" at bounding box center [361, 108] width 55 height 13
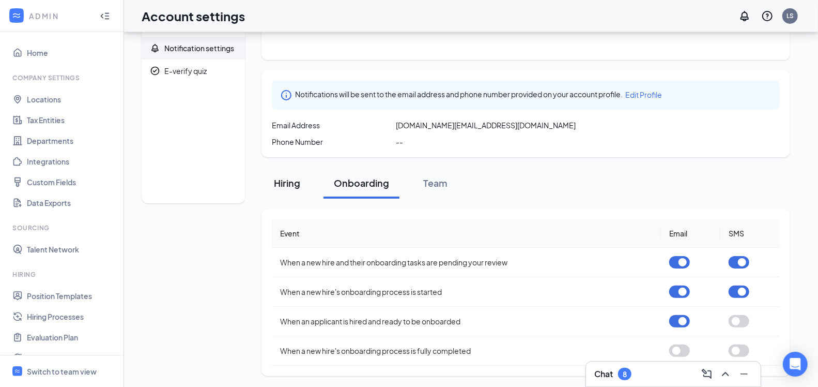
click at [295, 179] on div "Hiring" at bounding box center [287, 182] width 31 height 13
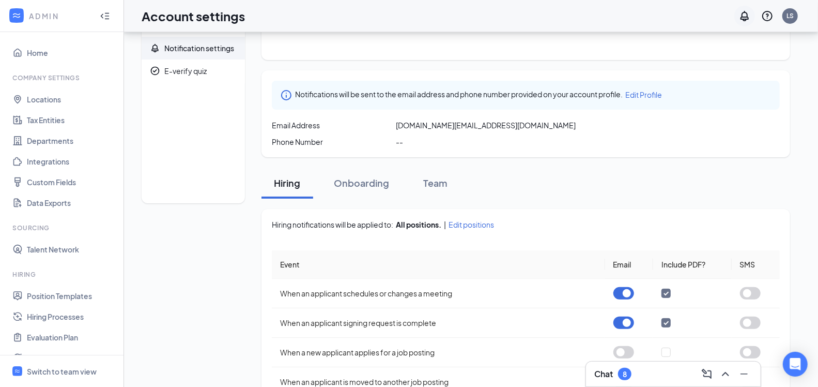
click at [745, 19] on icon "Notifications" at bounding box center [745, 16] width 8 height 10
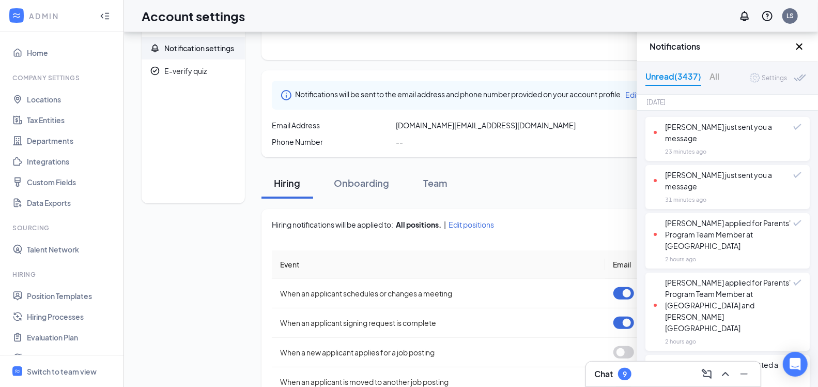
click at [762, 79] on div "Settings" at bounding box center [774, 78] width 25 height 10
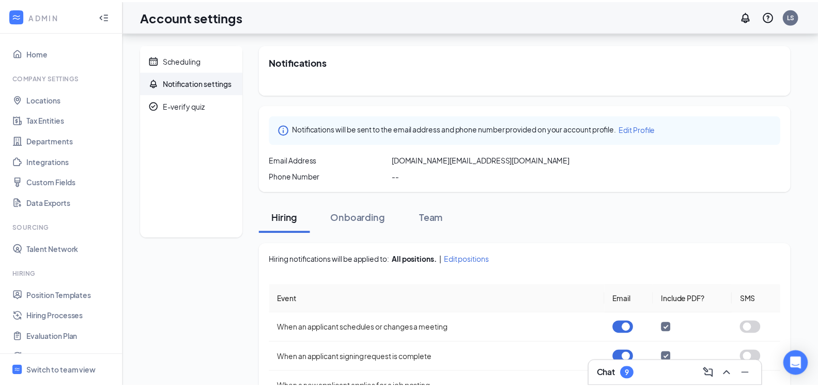
scroll to position [35, 0]
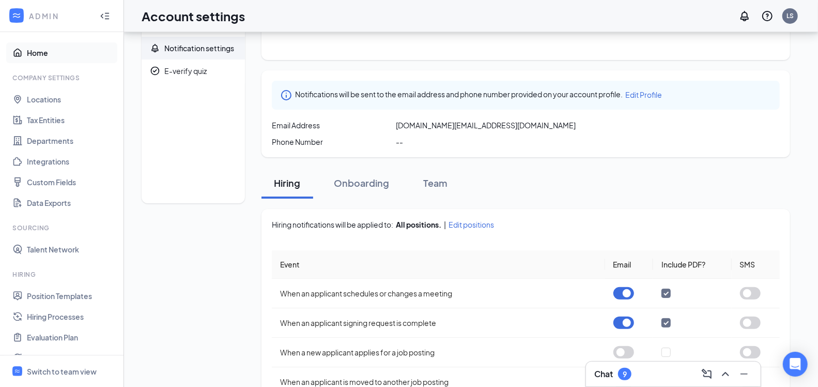
click at [44, 58] on link "Home" at bounding box center [71, 52] width 88 height 21
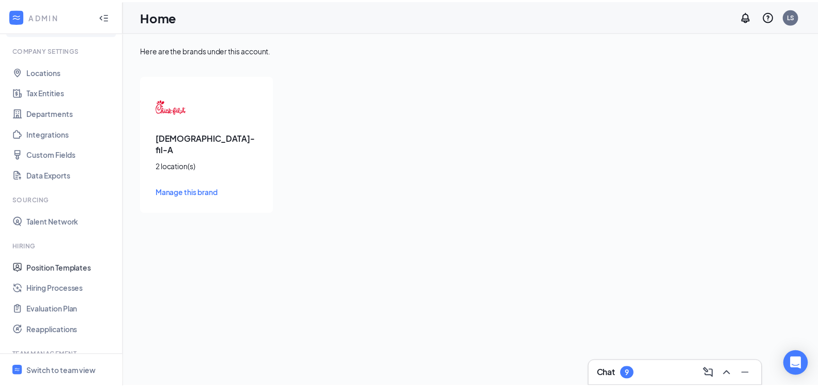
scroll to position [19, 0]
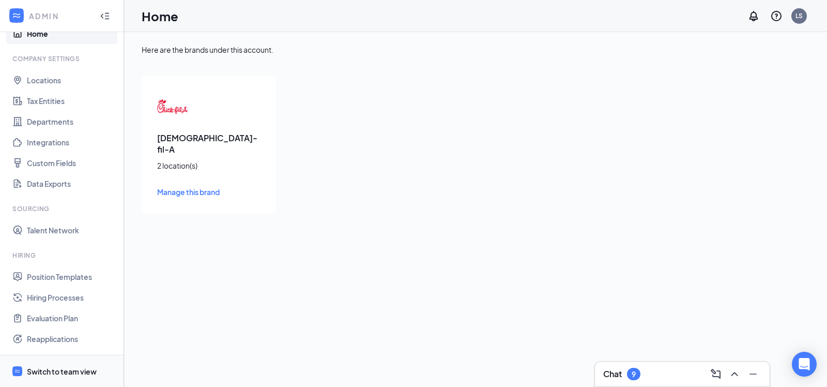
click at [53, 368] on div "Switch to team view" at bounding box center [62, 371] width 70 height 10
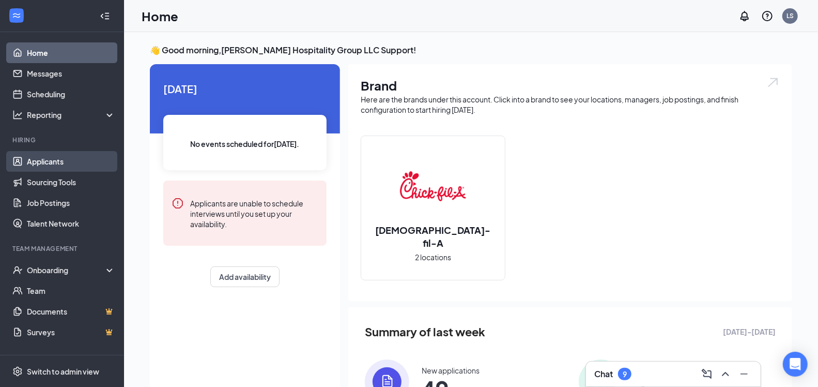
click at [49, 157] on link "Applicants" at bounding box center [71, 161] width 88 height 21
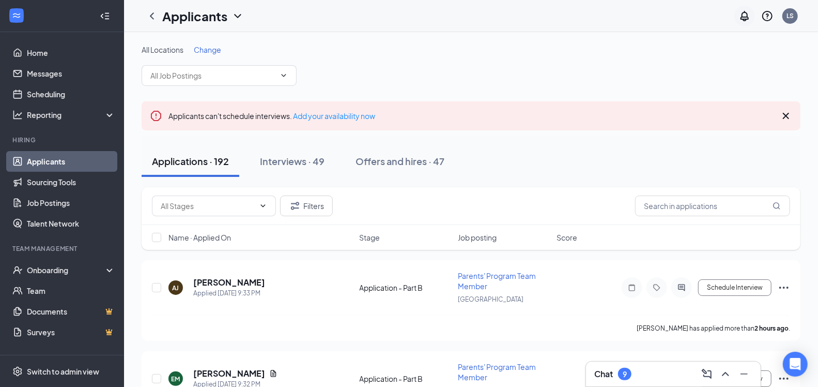
click at [745, 15] on icon "Notifications" at bounding box center [745, 16] width 12 height 12
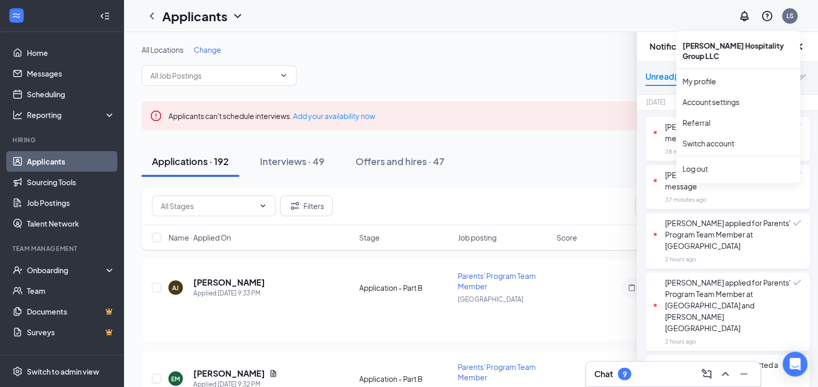
click at [794, 15] on div "LS" at bounding box center [790, 15] width 7 height 9
click at [714, 97] on link "Account settings" at bounding box center [739, 102] width 112 height 10
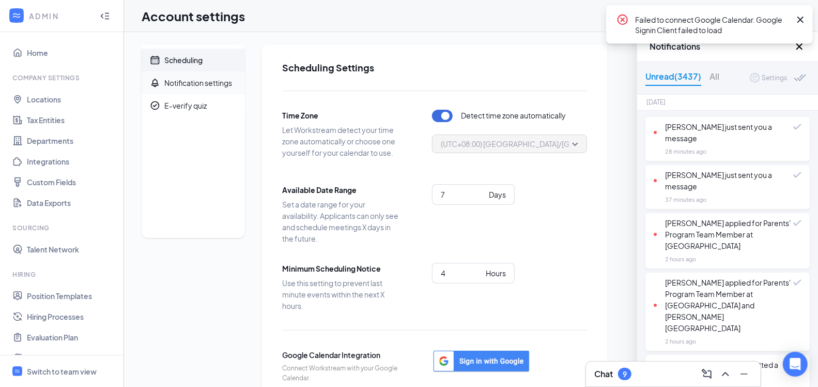
click at [205, 87] on div "Notification settings" at bounding box center [198, 83] width 68 height 10
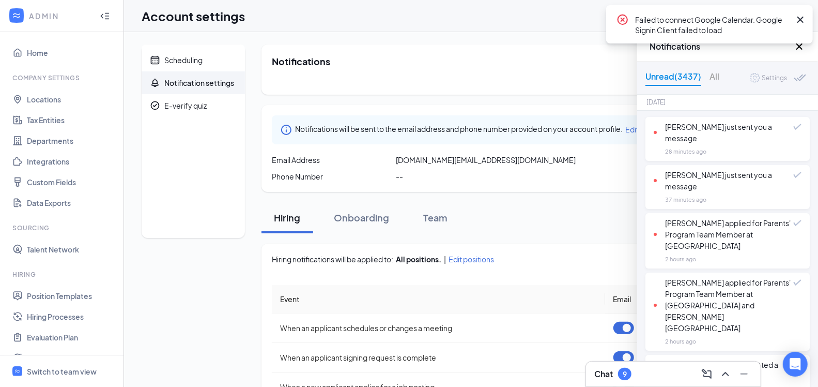
click at [800, 49] on icon "Cross" at bounding box center [799, 46] width 12 height 12
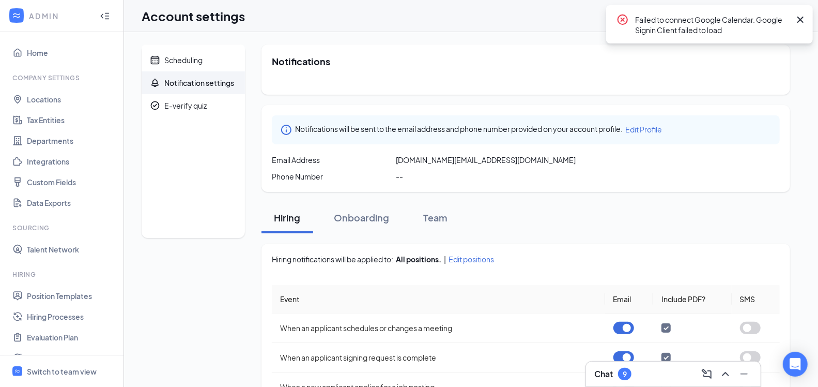
drag, startPoint x: 803, startPoint y: 18, endPoint x: 788, endPoint y: 19, distance: 15.0
click at [803, 19] on icon "Cross" at bounding box center [800, 19] width 12 height 12
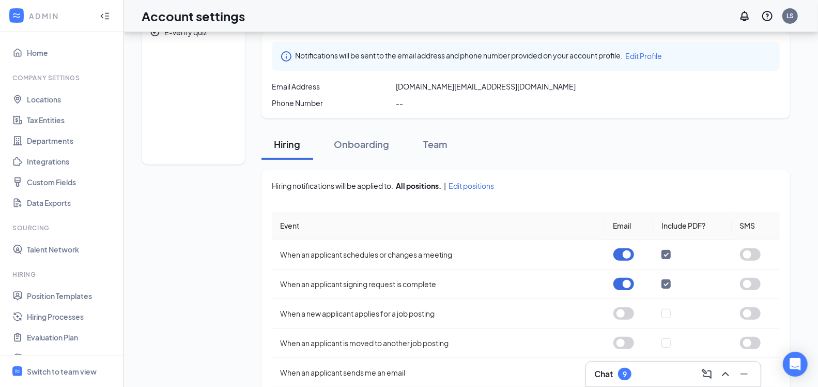
scroll to position [41, 0]
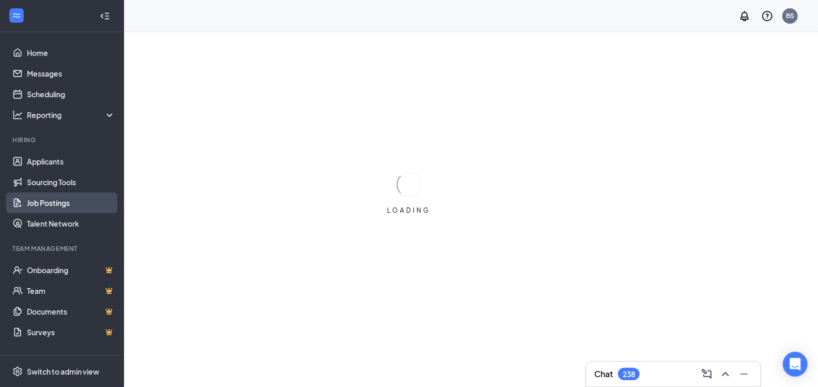
click at [67, 199] on link "Job Postings" at bounding box center [71, 202] width 88 height 21
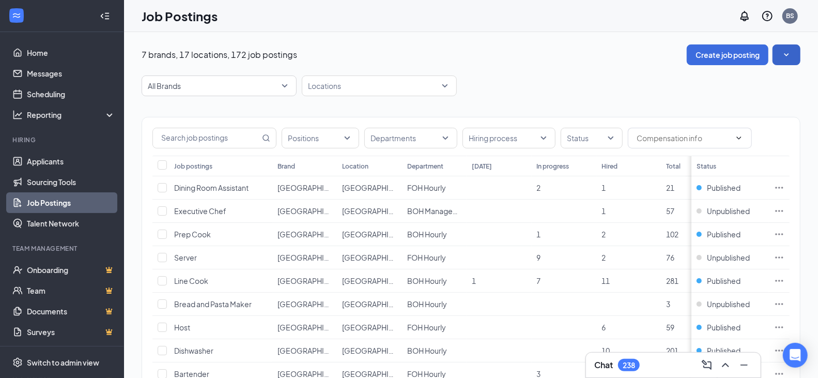
click at [792, 54] on icon "SmallChevronDown" at bounding box center [786, 55] width 10 height 10
click at [764, 125] on span "View job postings on the career page" at bounding box center [724, 125] width 124 height 9
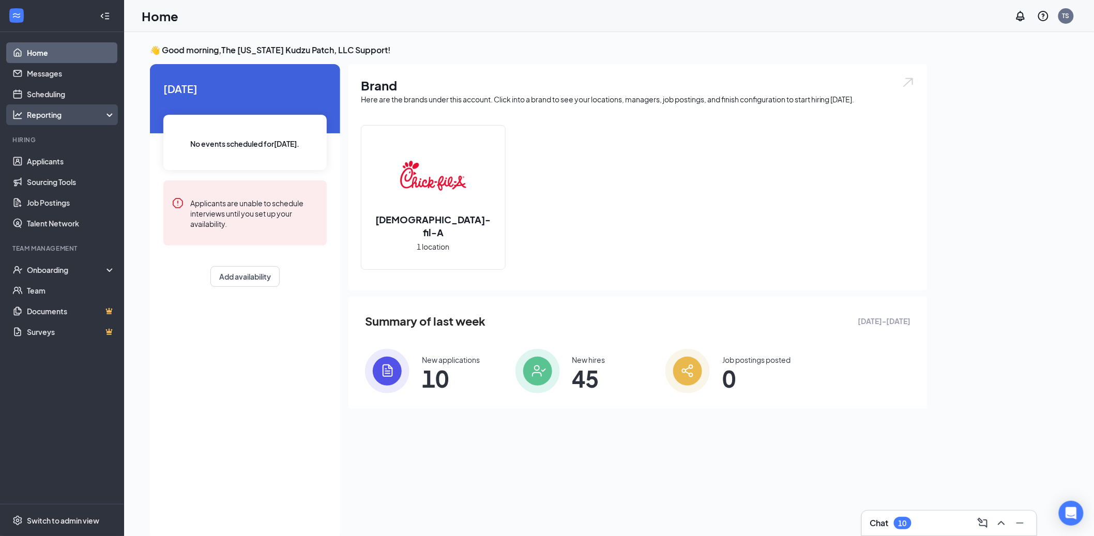
click at [63, 116] on div "Reporting" at bounding box center [71, 115] width 89 height 10
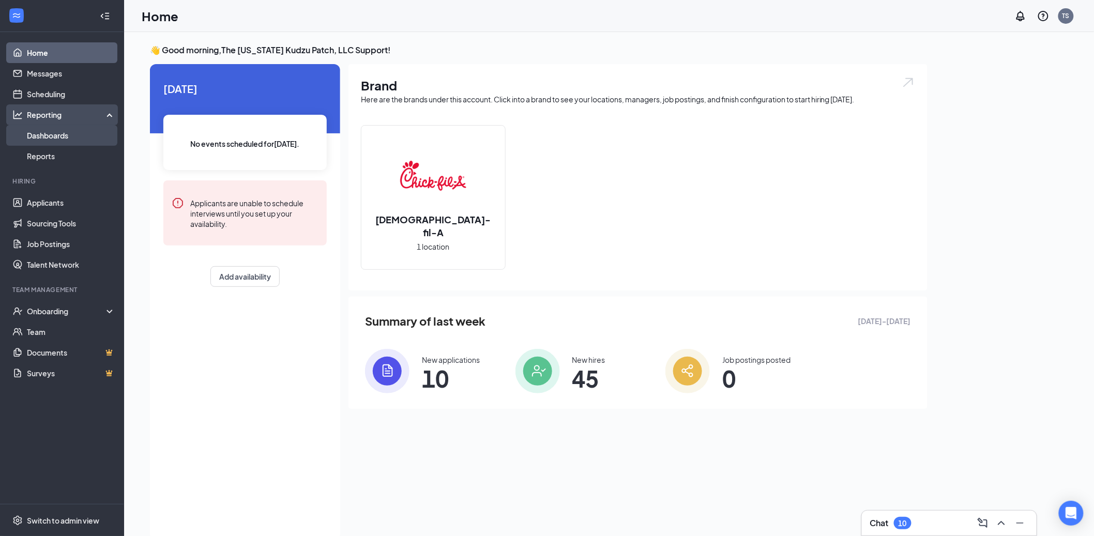
click at [60, 140] on link "Dashboards" at bounding box center [71, 135] width 88 height 21
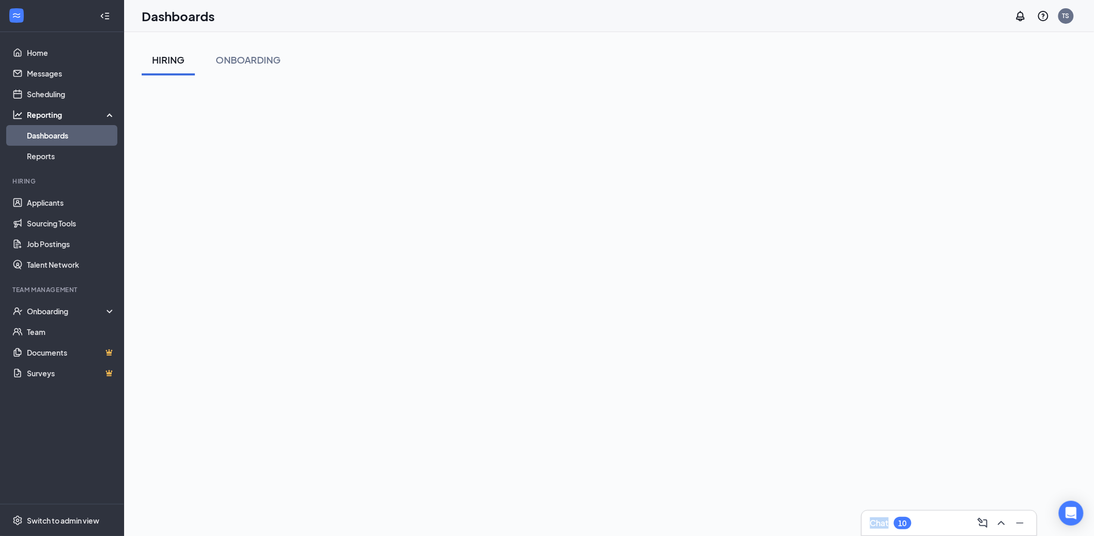
click at [747, 20] on div "Dashboards TS" at bounding box center [609, 16] width 970 height 32
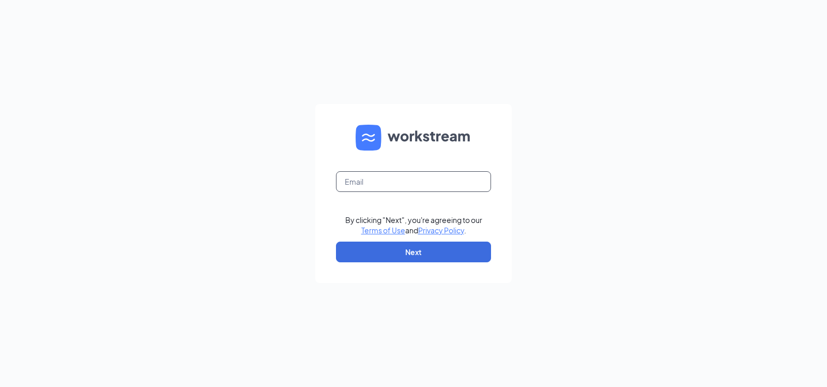
click at [433, 178] on input "text" at bounding box center [413, 181] width 155 height 21
type input "[EMAIL_ADDRESS][DOMAIN_NAME]"
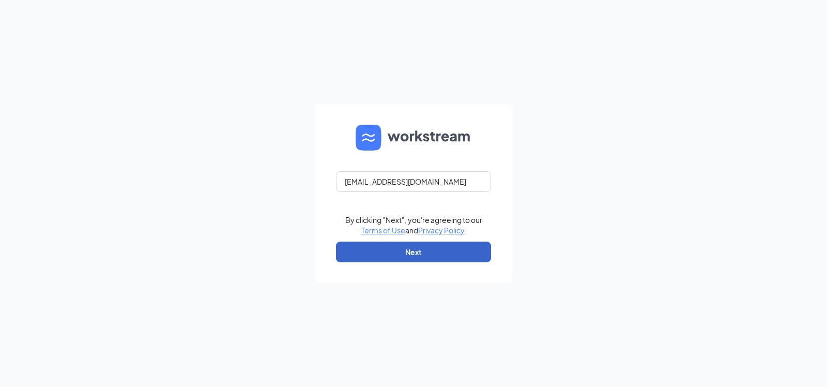
click at [429, 254] on button "Next" at bounding box center [413, 251] width 155 height 21
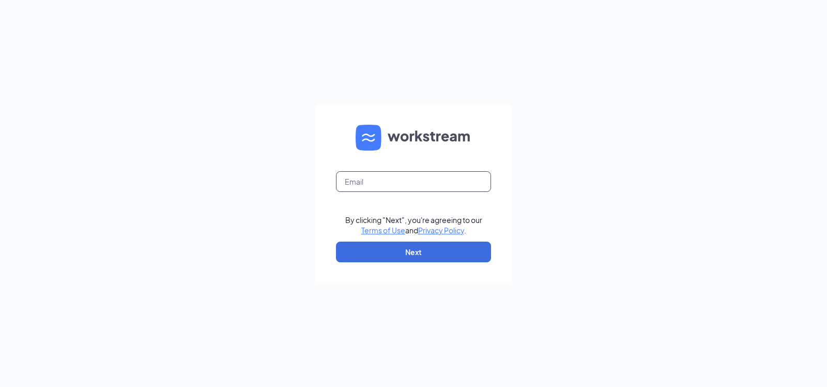
click at [410, 189] on input "text" at bounding box center [413, 181] width 155 height 21
type input "mae.palma@workstream.is"
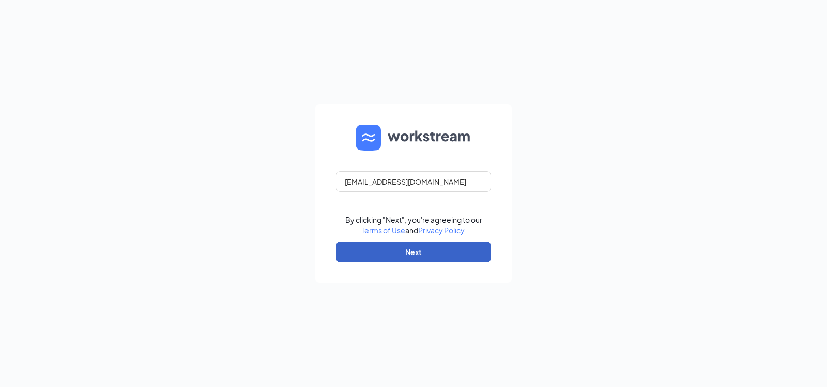
click at [415, 256] on button "Next" at bounding box center [413, 251] width 155 height 21
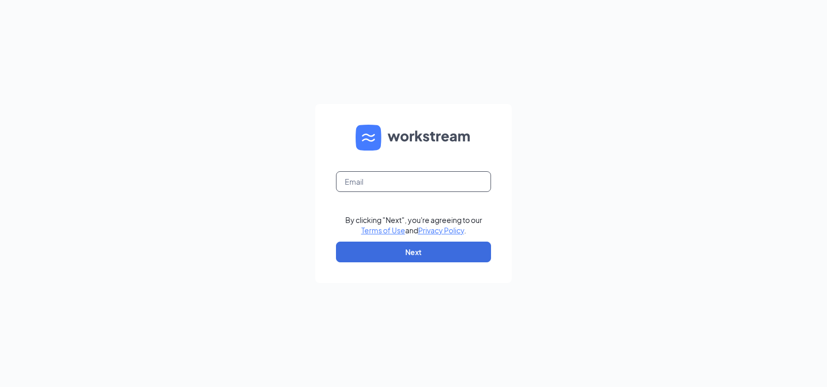
click at [423, 184] on input "text" at bounding box center [413, 181] width 155 height 21
type input "[EMAIL_ADDRESS][DOMAIN_NAME]"
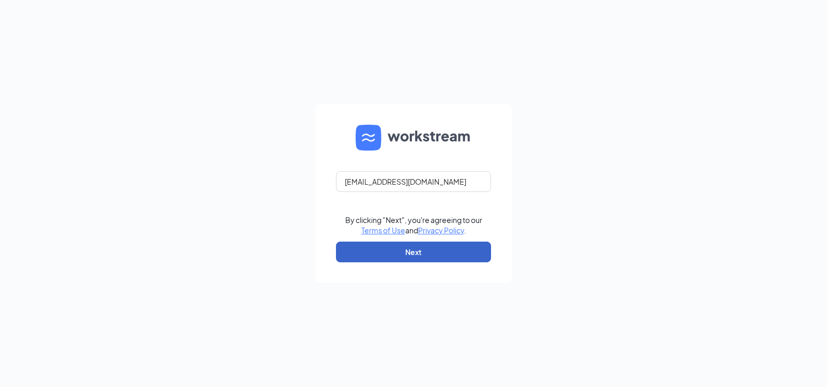
click at [413, 246] on button "Next" at bounding box center [413, 251] width 155 height 21
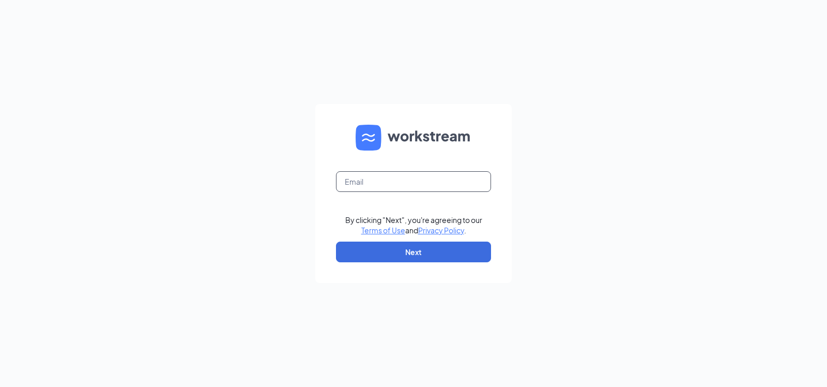
click at [404, 171] on input "text" at bounding box center [413, 181] width 155 height 21
type input "mae.palma@workstream.is"
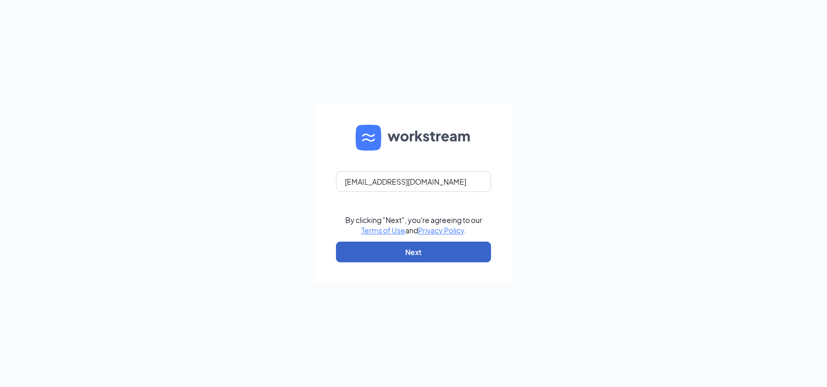
click at [428, 243] on button "Next" at bounding box center [413, 251] width 155 height 21
